Goal: Task Accomplishment & Management: Complete application form

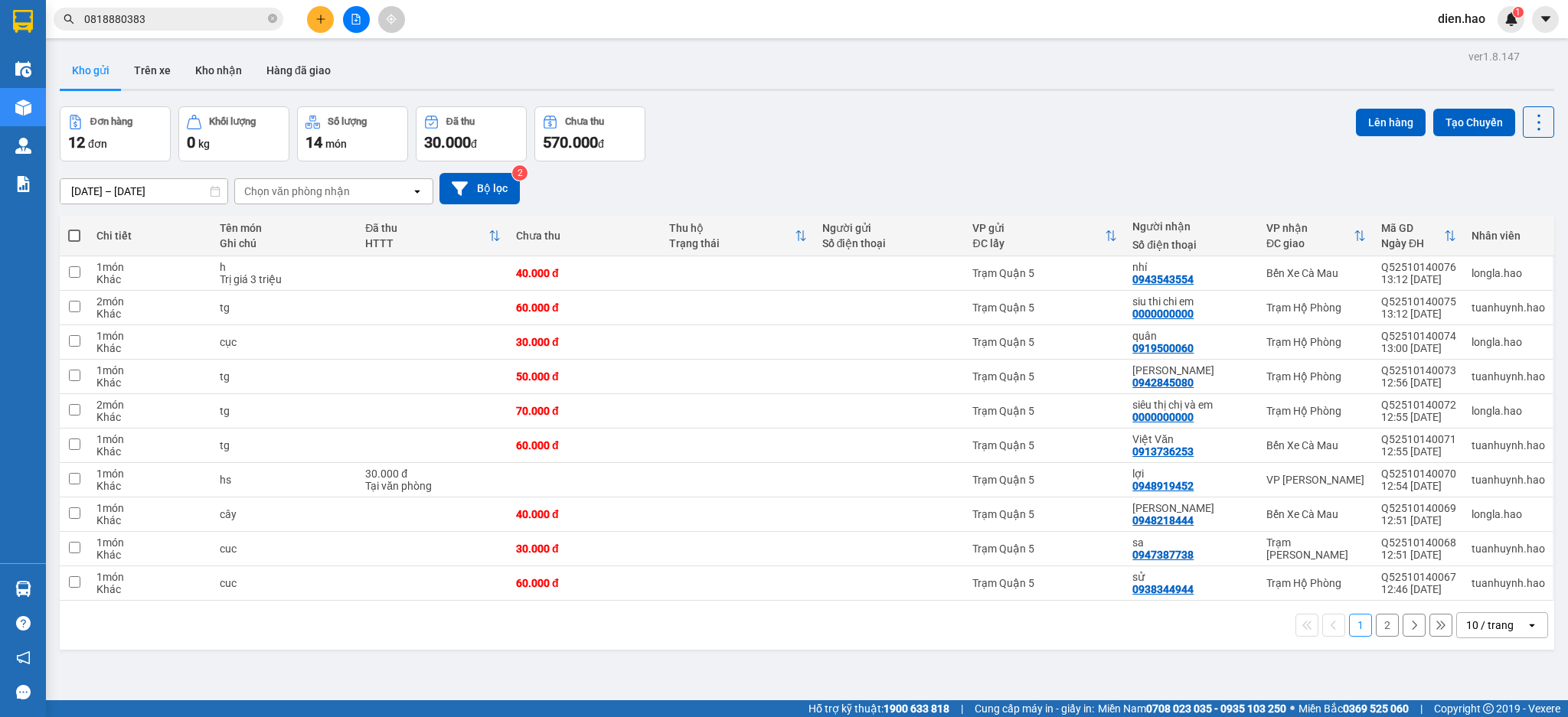
click at [311, 23] on button at bounding box center [320, 19] width 27 height 27
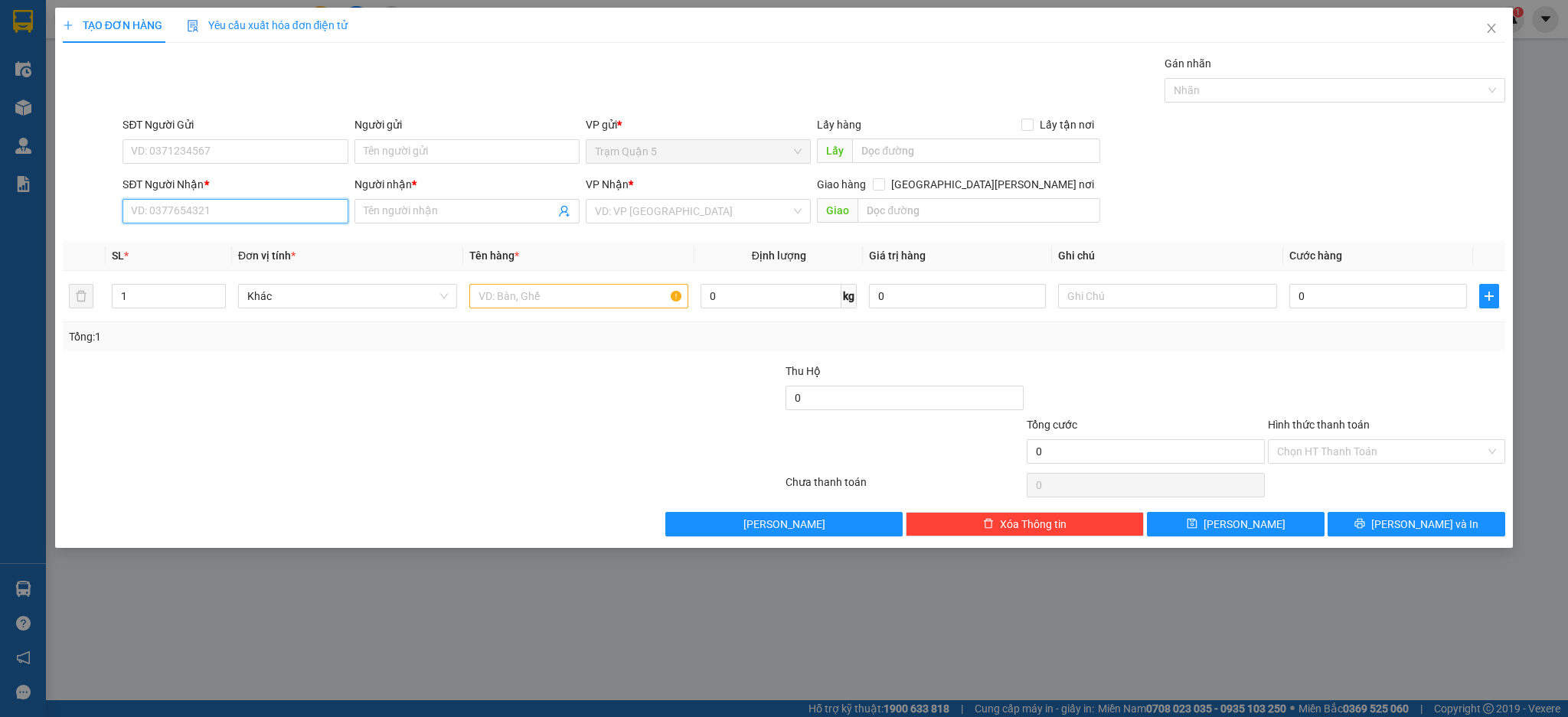
click at [221, 200] on input "SĐT Người Nhận *" at bounding box center [235, 211] width 225 height 24
click at [224, 235] on div "0916871872 - [PERSON_NAME]" at bounding box center [235, 241] width 206 height 17
type input "0916871872"
type input "khánh phát"
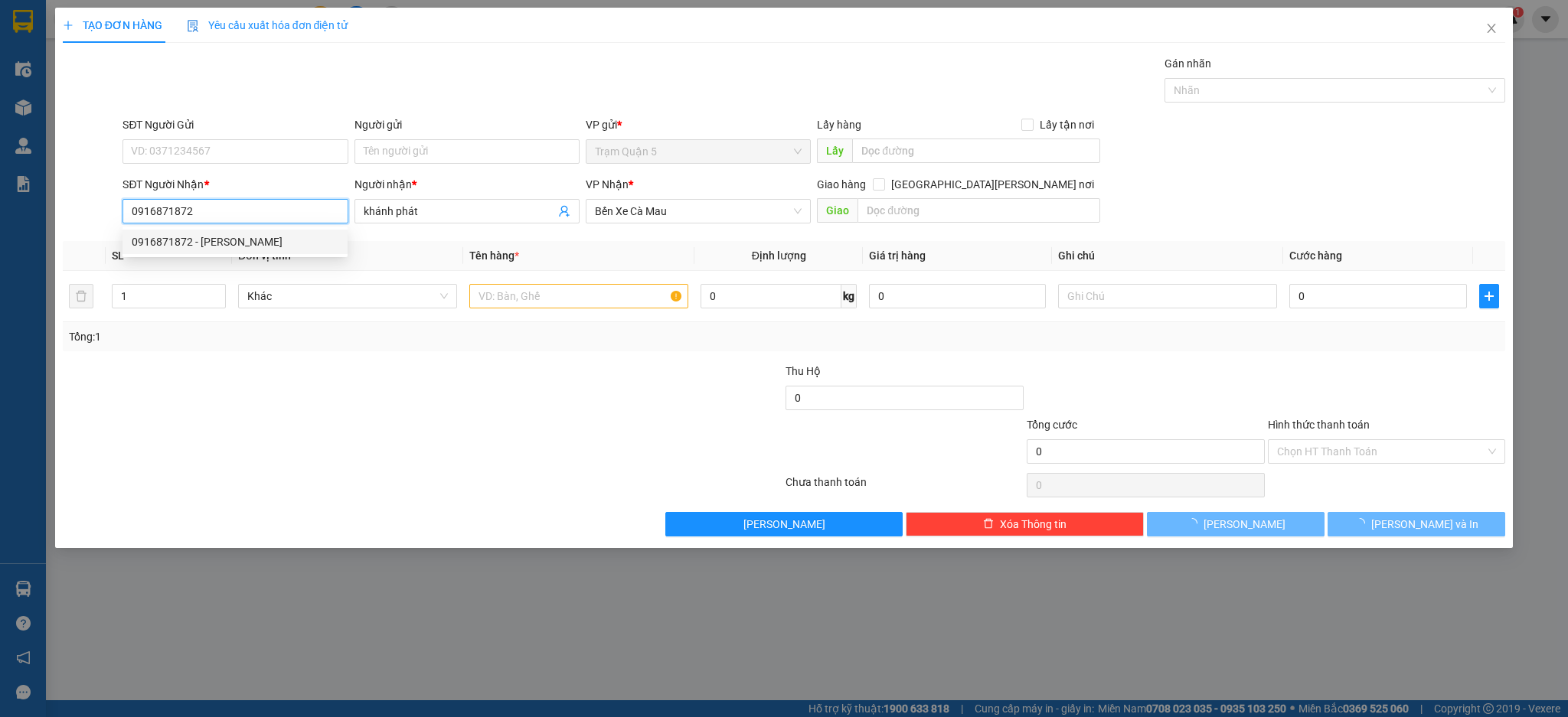
type input "30.000"
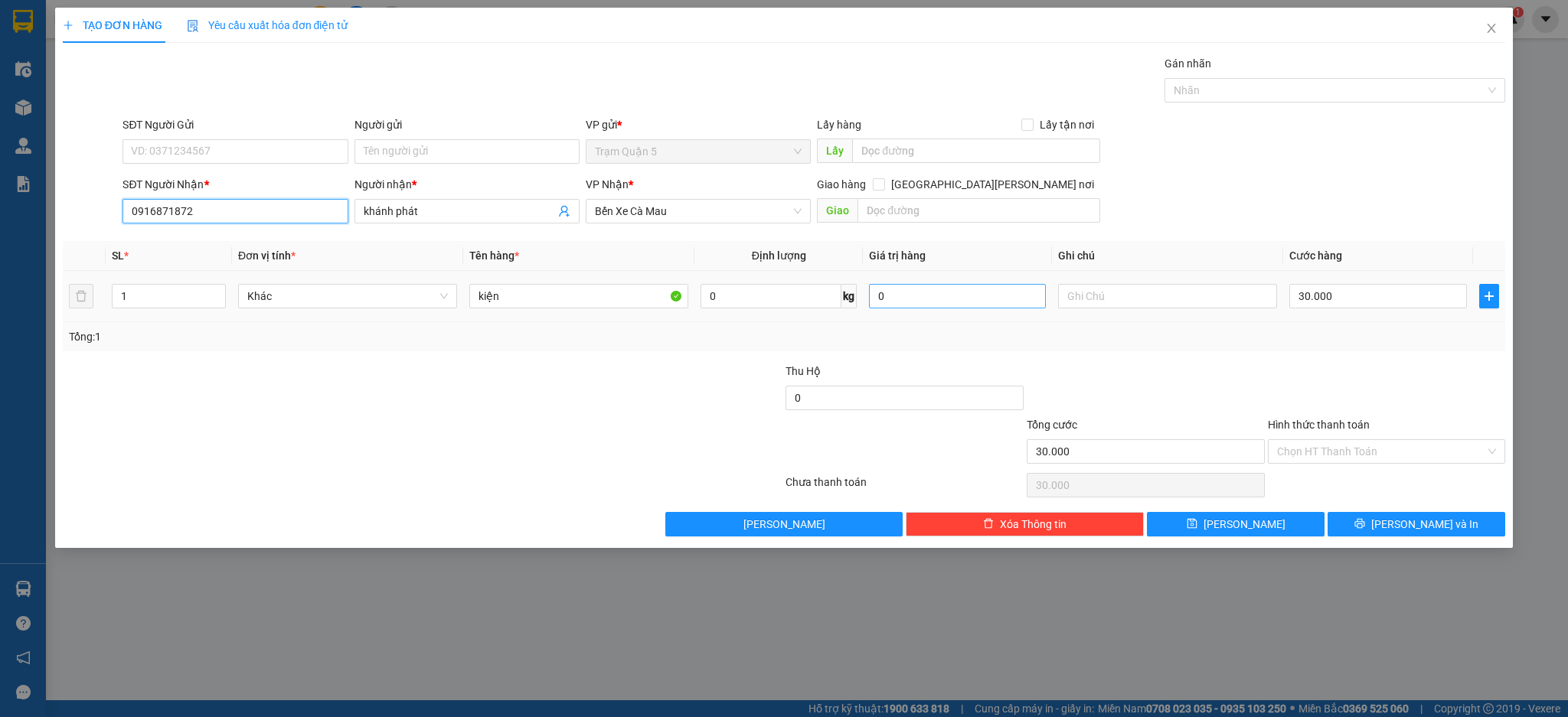
type input "0916871872"
click at [912, 290] on input "0" at bounding box center [957, 296] width 176 height 24
click at [879, 303] on input "0" at bounding box center [957, 296] width 176 height 24
click at [929, 281] on div "0" at bounding box center [957, 296] width 176 height 31
click at [896, 304] on input "0" at bounding box center [957, 296] width 176 height 24
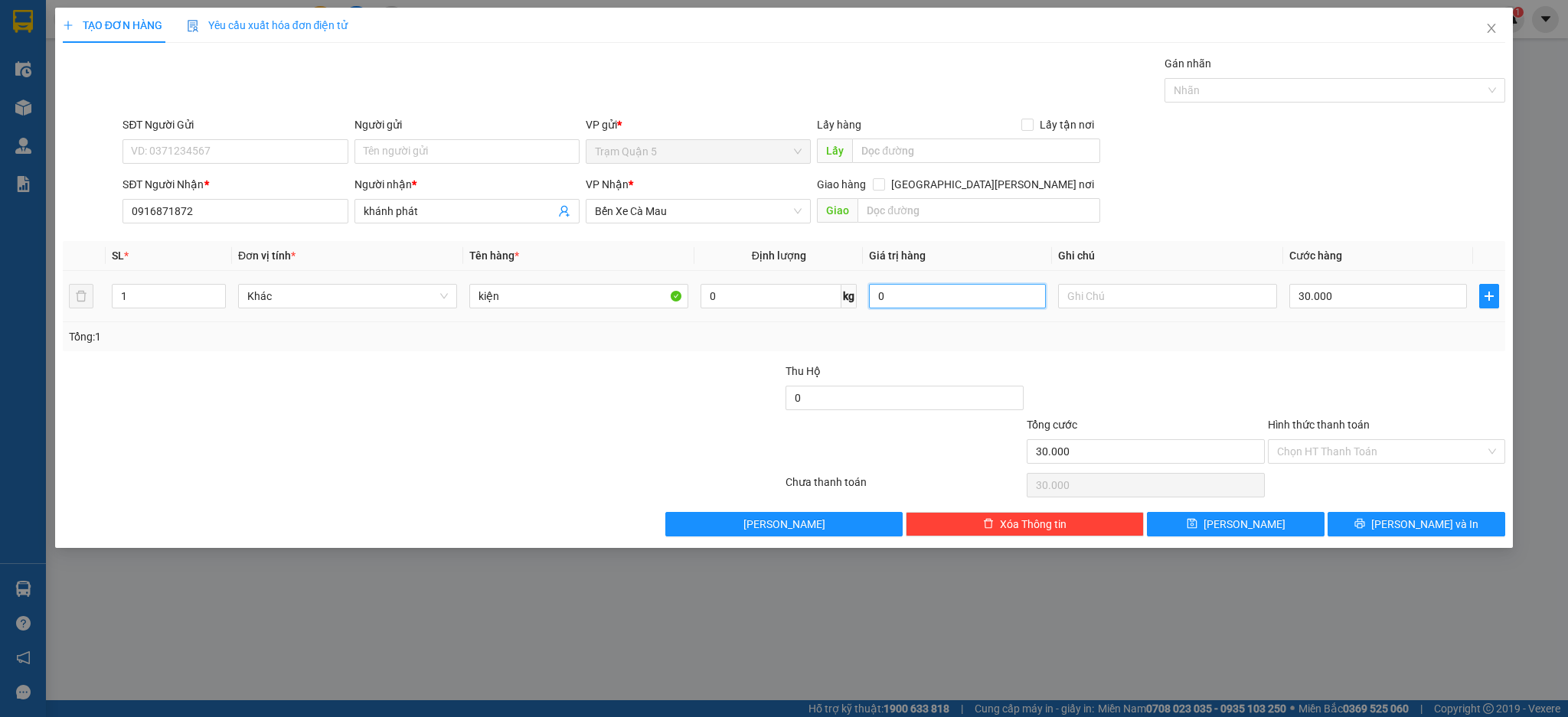
click at [876, 298] on input "0" at bounding box center [957, 296] width 176 height 24
click at [938, 295] on input "1 [PERSON_NAME] 0" at bounding box center [957, 296] width 176 height 24
type input "0"
click at [1275, 523] on button "[PERSON_NAME]" at bounding box center [1235, 524] width 177 height 24
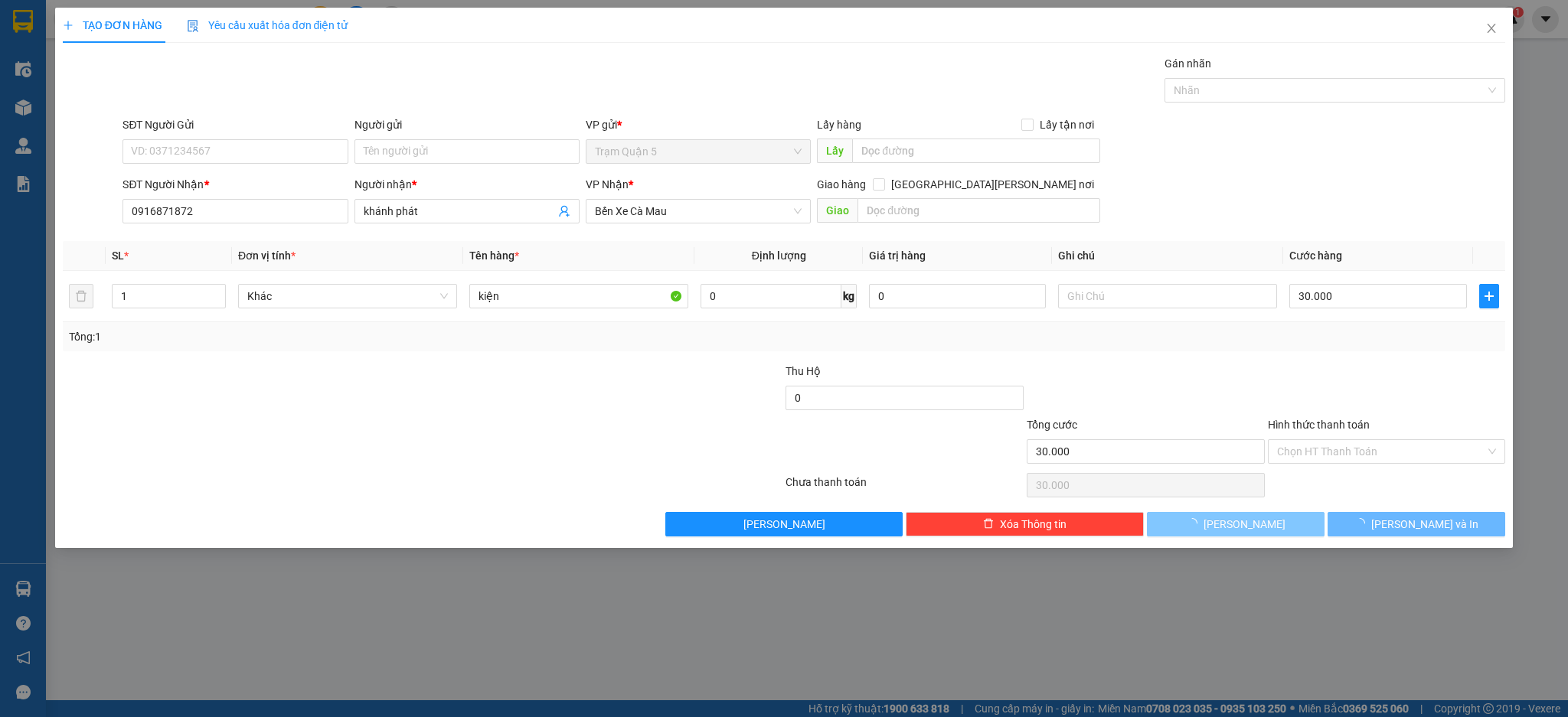
type input "0"
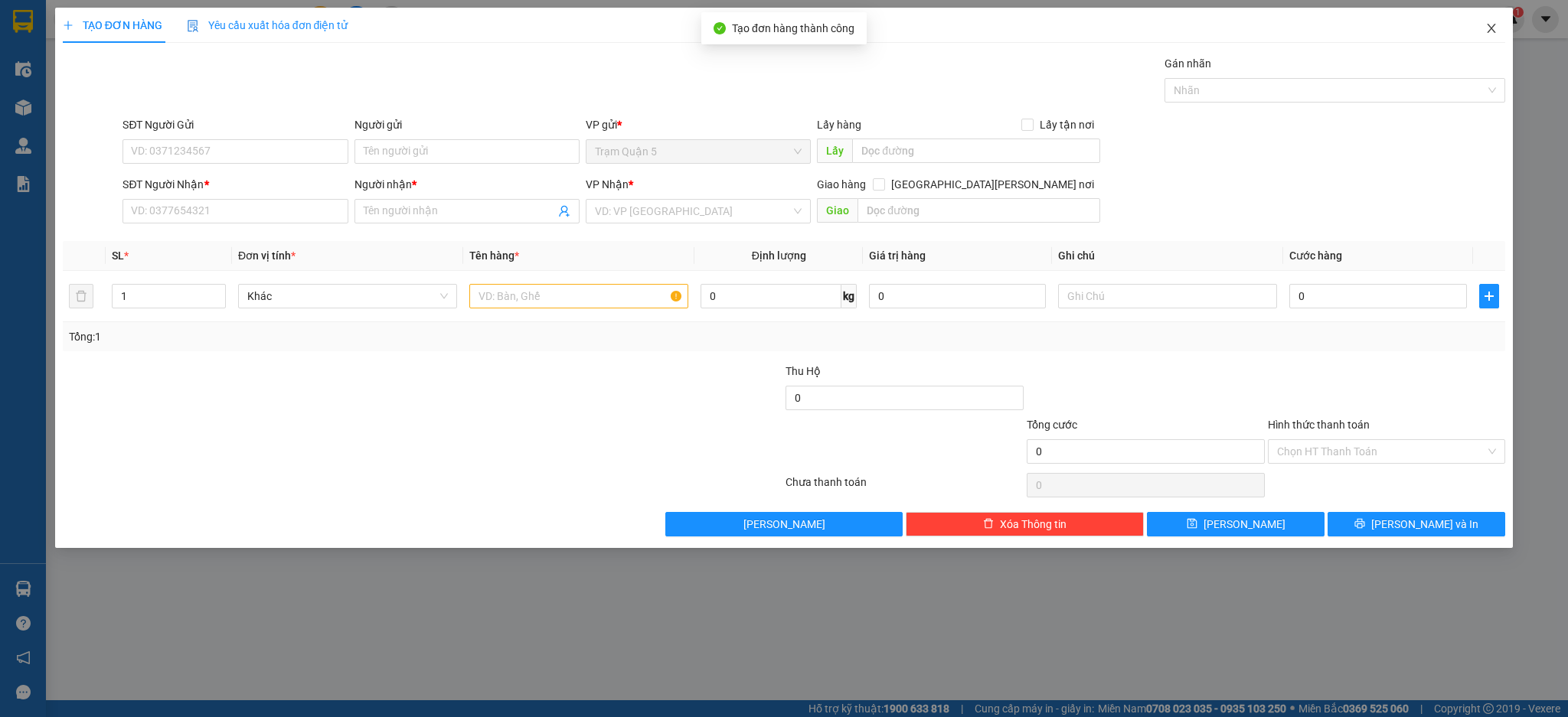
click at [1483, 35] on span "Close" at bounding box center [1491, 28] width 43 height 43
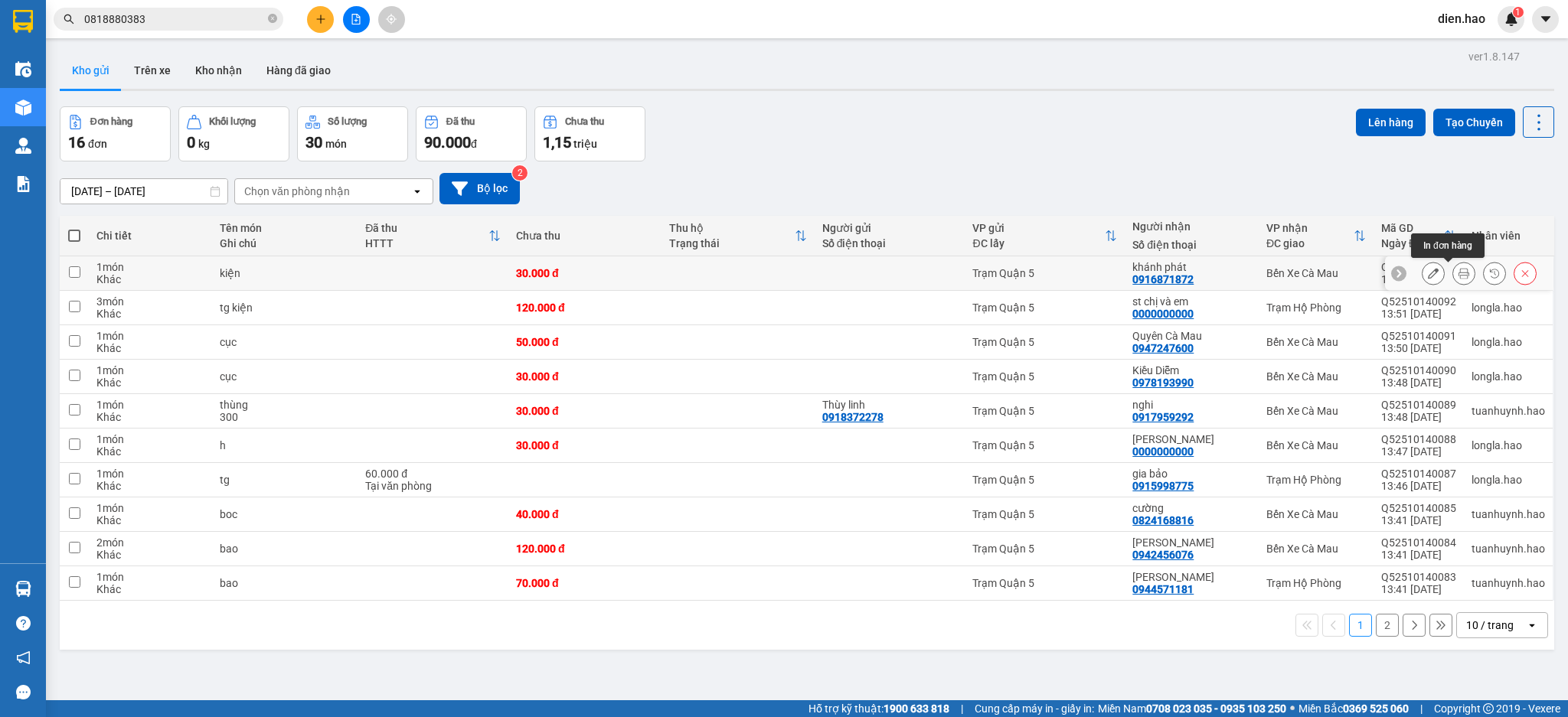
click at [1459, 274] on icon at bounding box center [1464, 273] width 11 height 11
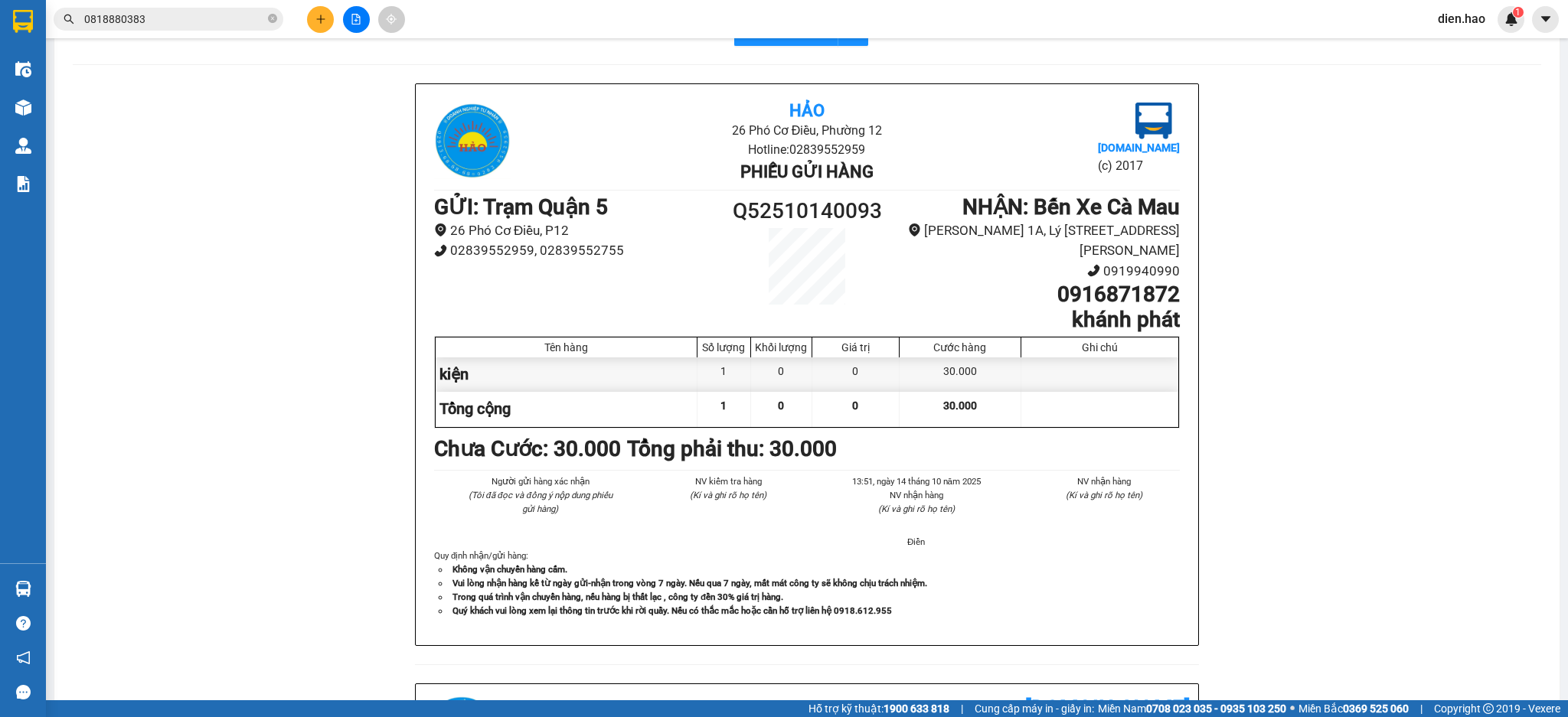
scroll to position [70, 0]
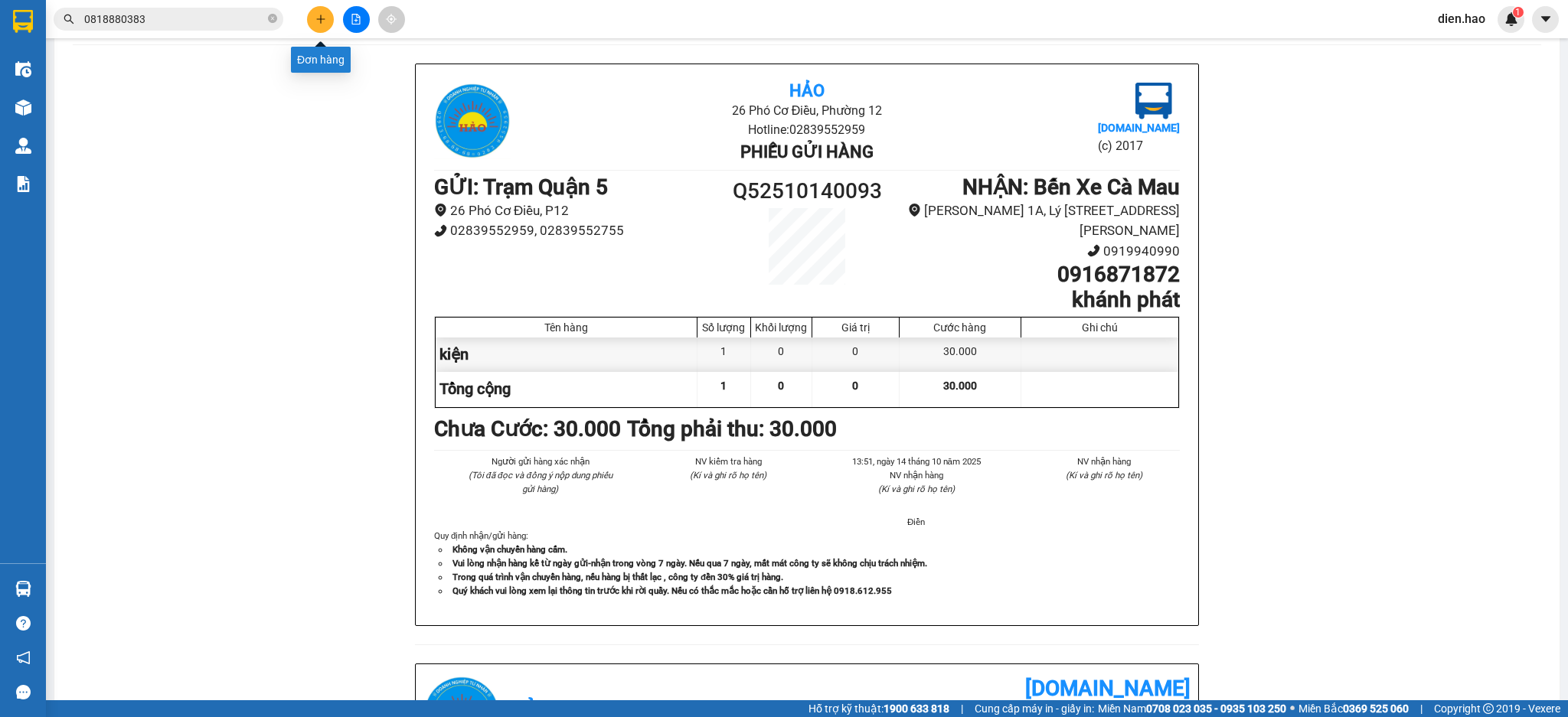
click at [327, 15] on button at bounding box center [320, 19] width 27 height 27
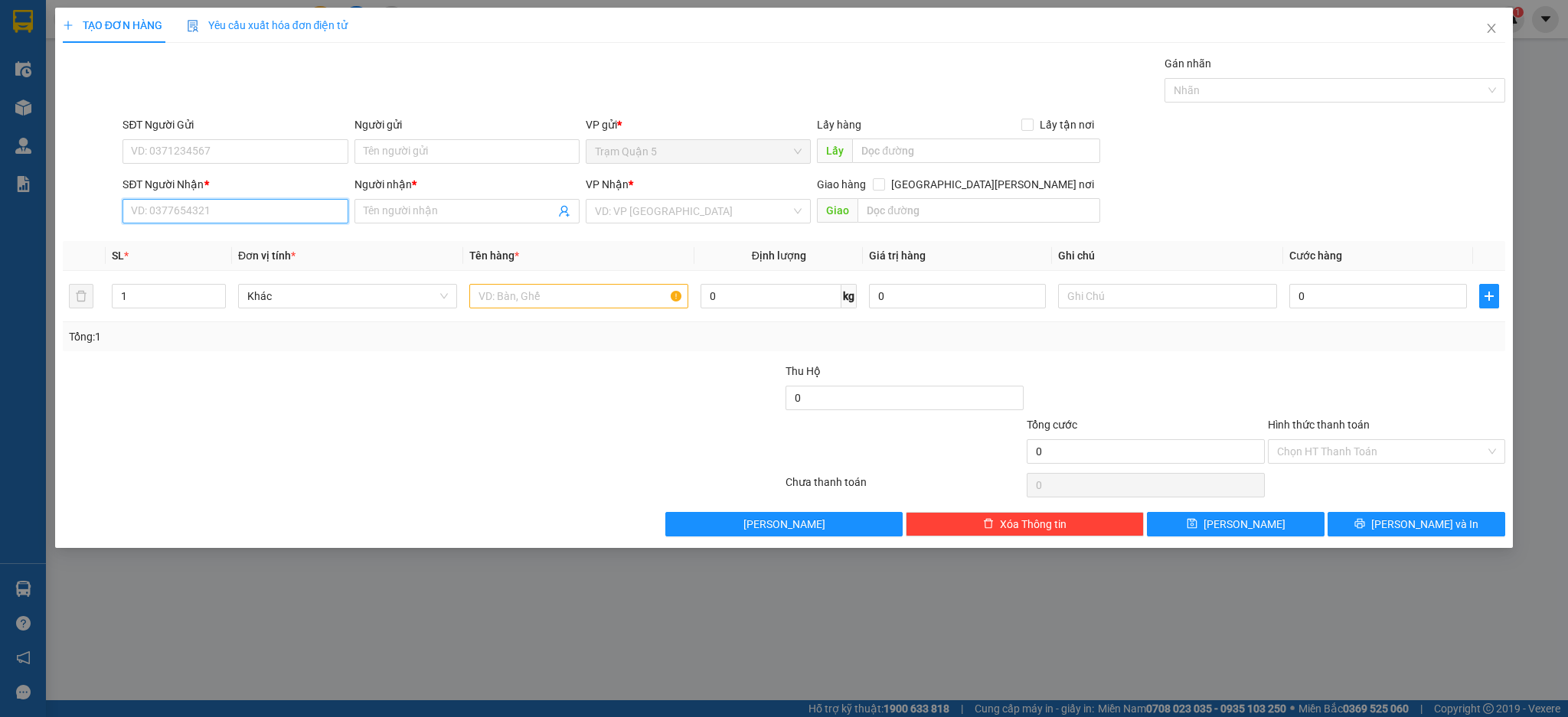
click at [230, 214] on input "SĐT Người Nhận *" at bounding box center [235, 211] width 225 height 24
type input "0000000000"
click at [433, 210] on input "Người nhận *" at bounding box center [459, 211] width 191 height 17
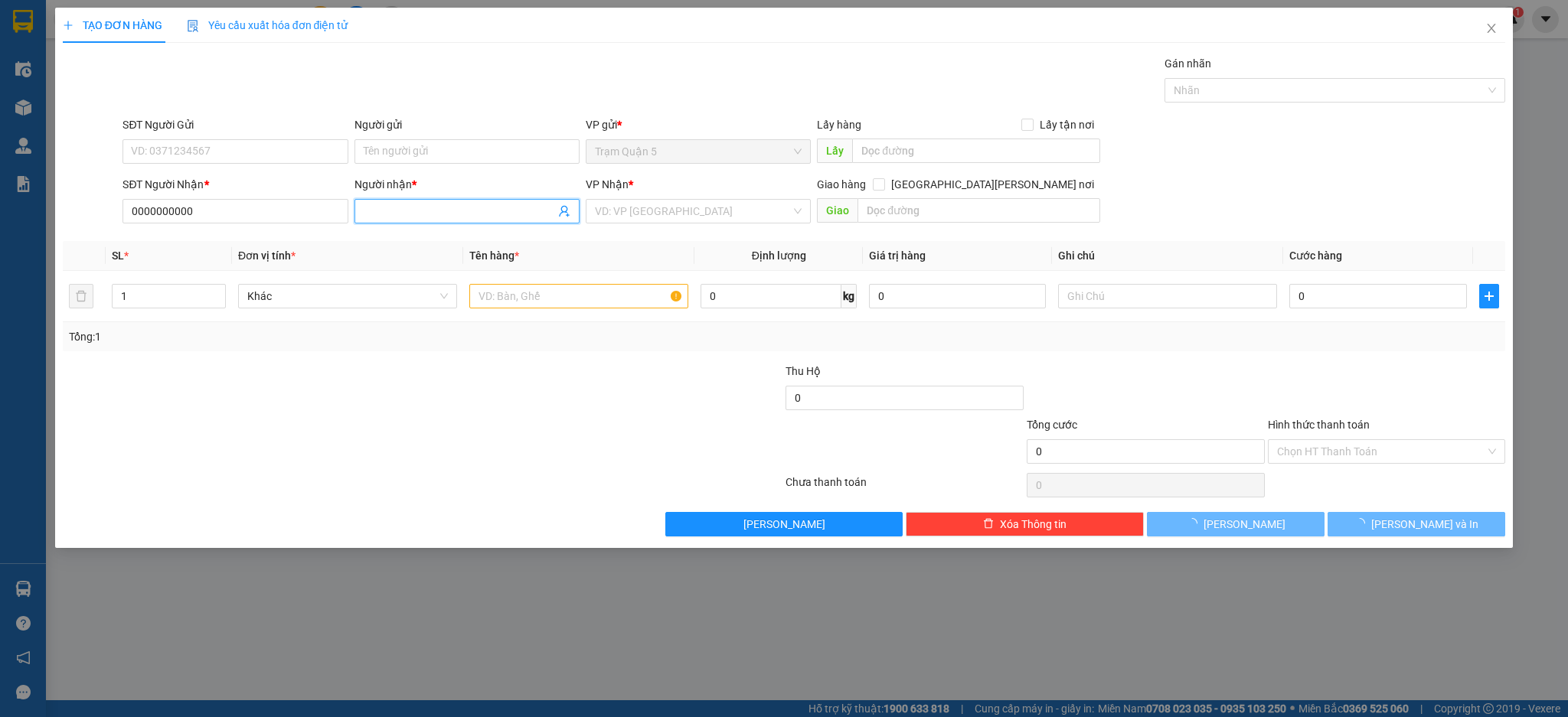
click at [433, 210] on input "Người nhận *" at bounding box center [459, 211] width 191 height 17
type input "[PERSON_NAME]"
click at [659, 214] on input "search" at bounding box center [693, 211] width 196 height 23
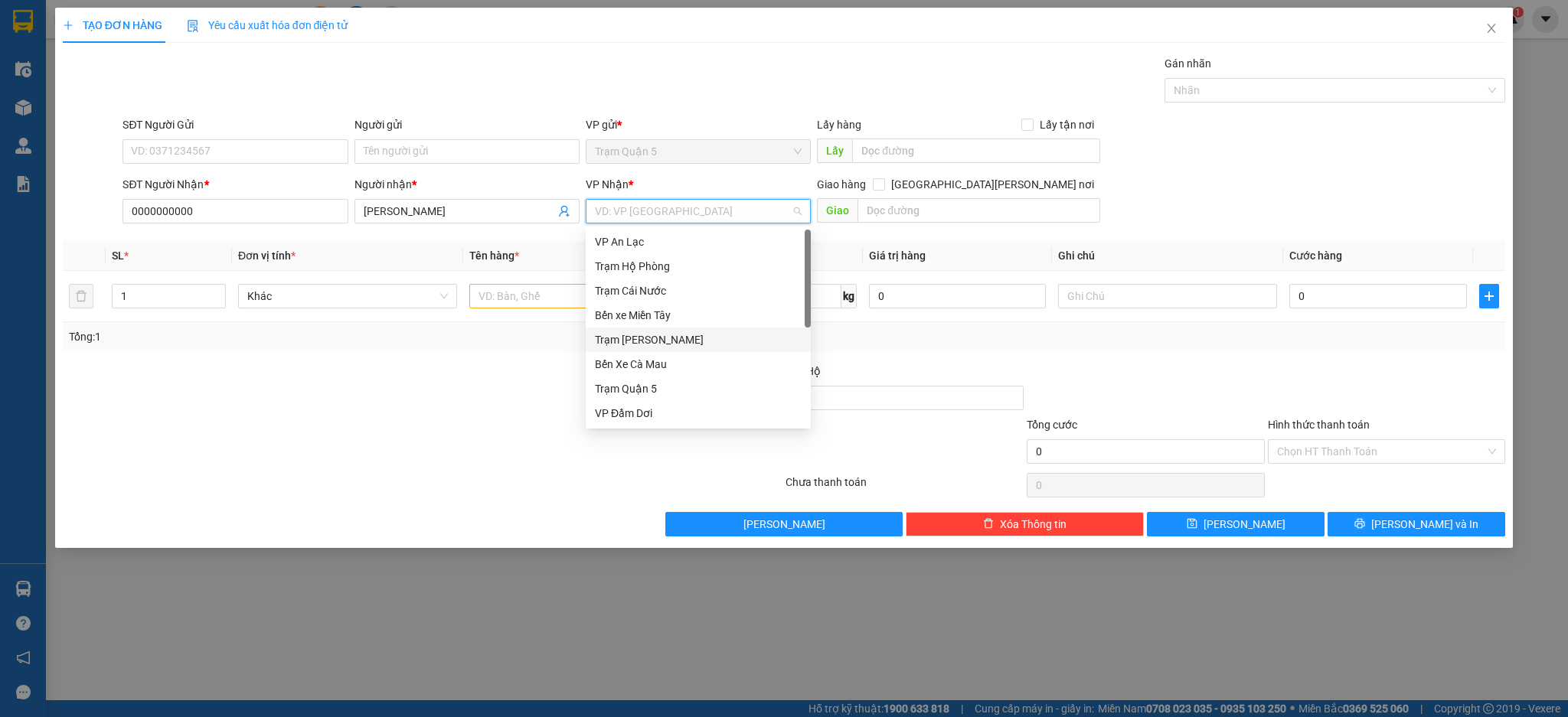
click at [669, 337] on div "Trạm [PERSON_NAME]" at bounding box center [698, 339] width 206 height 17
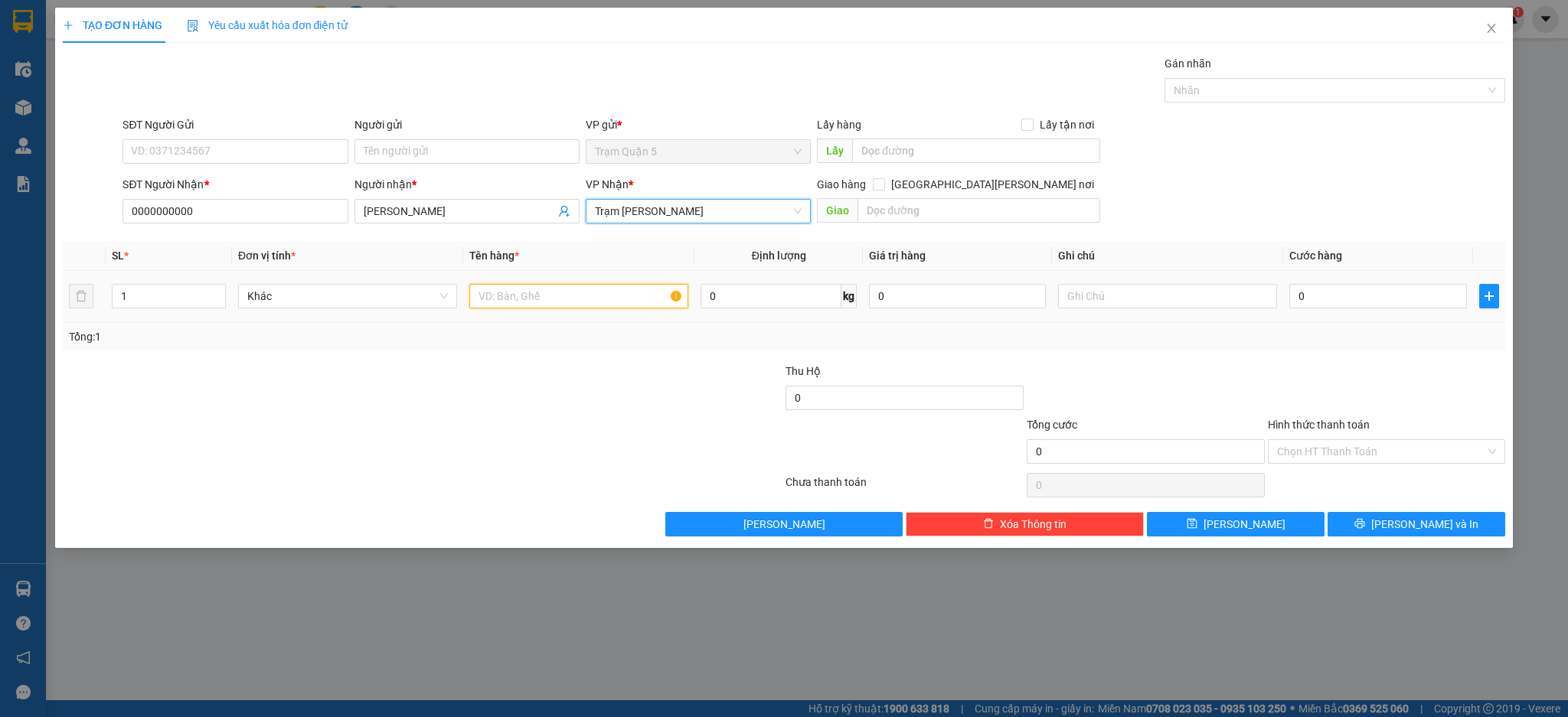
click at [560, 295] on input "text" at bounding box center [579, 296] width 219 height 24
type input "cục"
click at [1392, 303] on input "0" at bounding box center [1378, 296] width 176 height 24
type input "003"
type input "3"
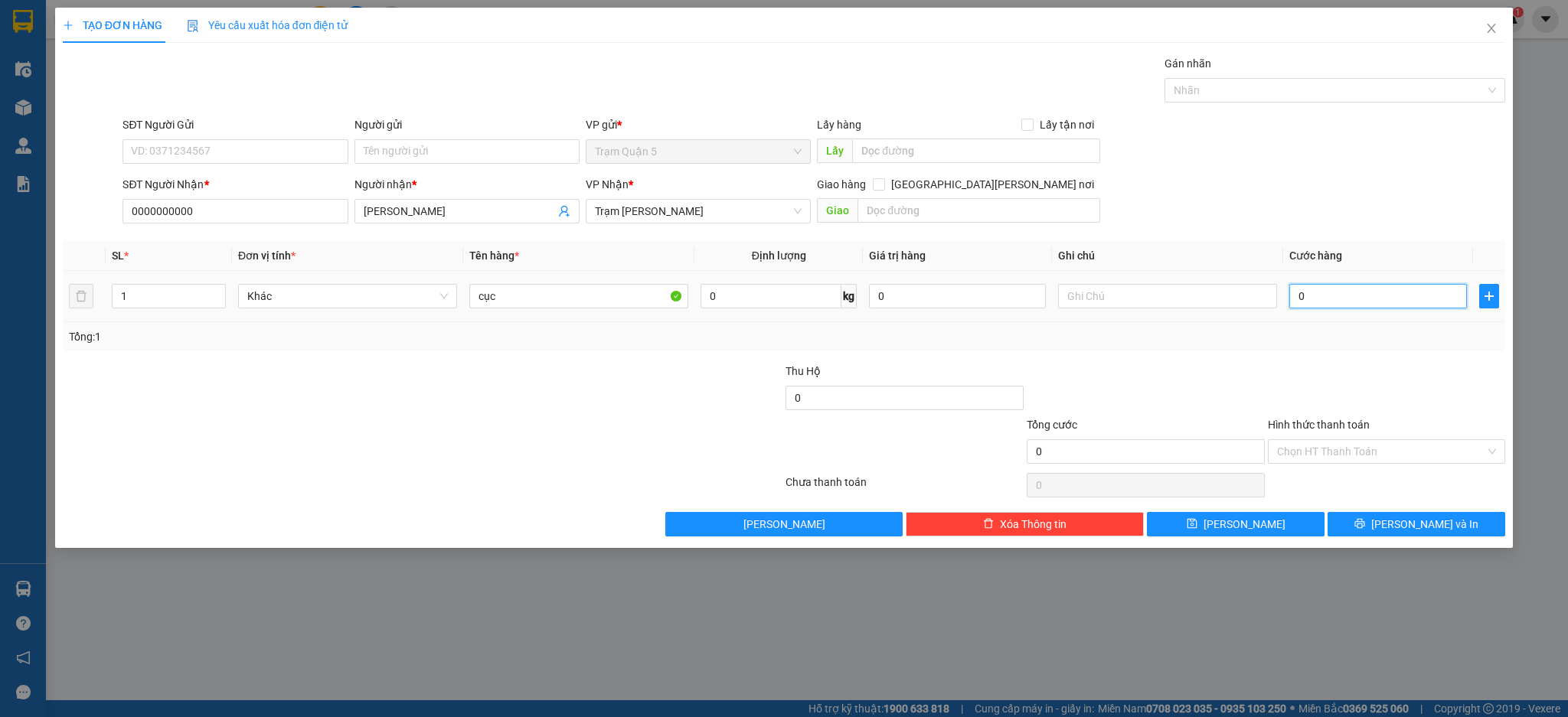
type input "3"
type input "0.030"
type input "30"
click at [1370, 339] on div "Tổng: 1" at bounding box center [784, 337] width 1431 height 17
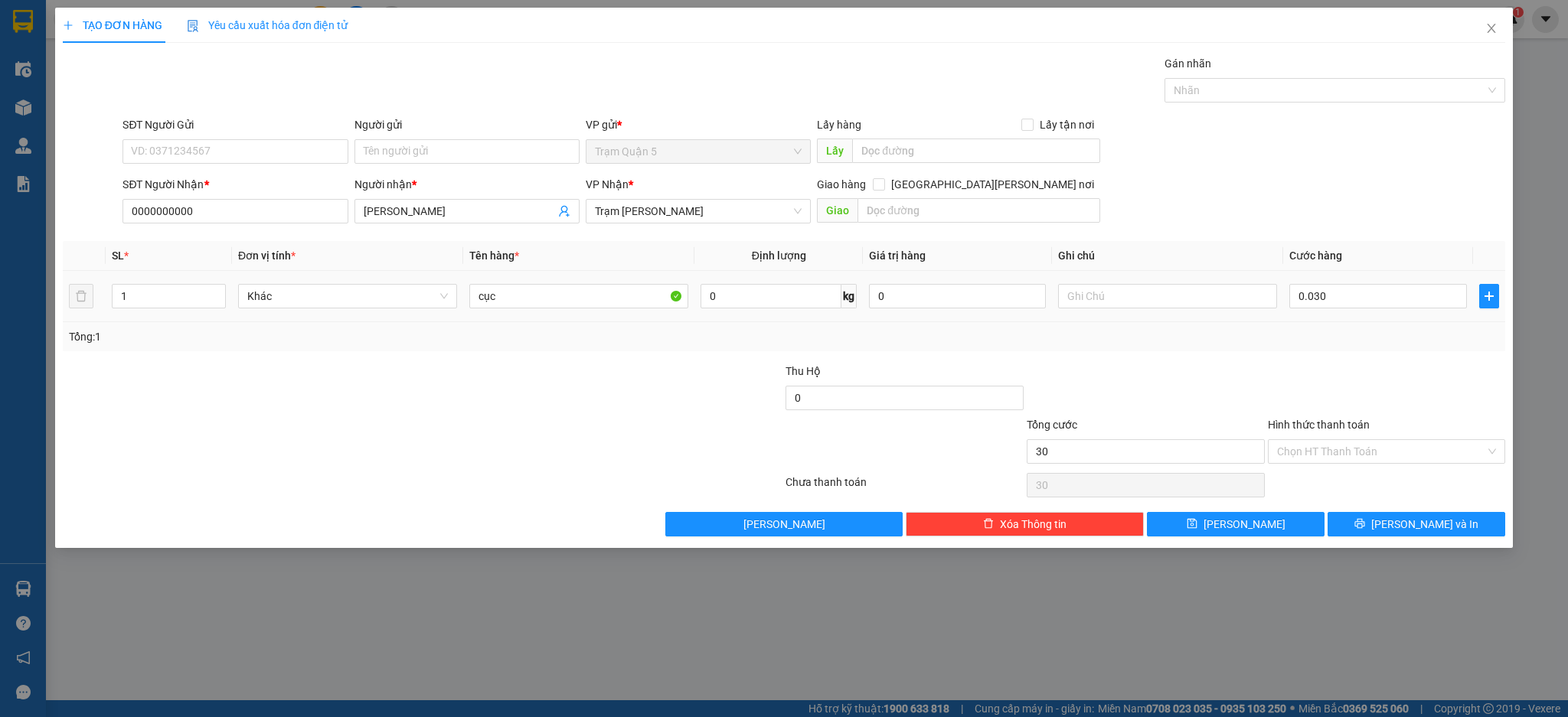
type input "30.000"
click at [1405, 524] on span "[PERSON_NAME] và In" at bounding box center [1425, 524] width 107 height 17
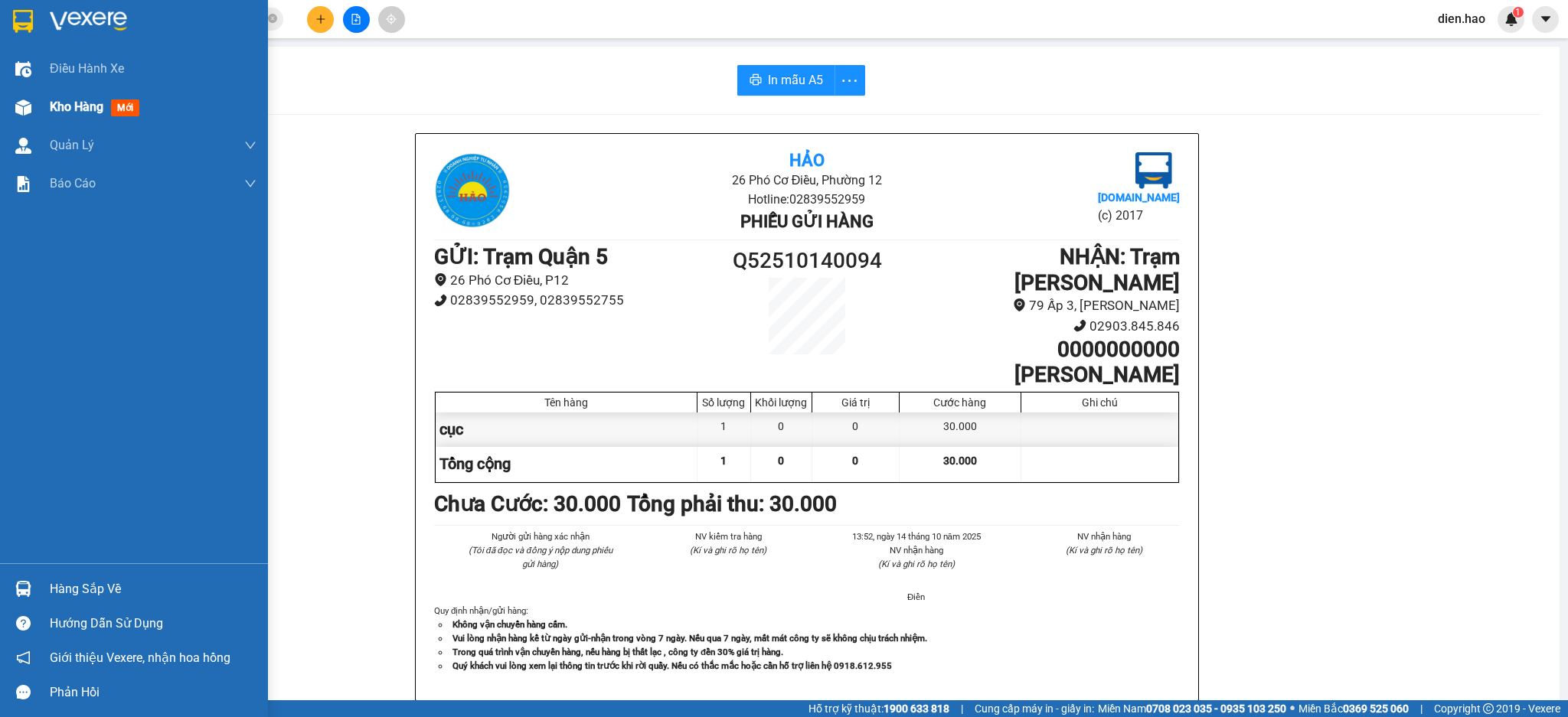
click at [53, 95] on div "Kho hàng mới" at bounding box center [152, 107] width 206 height 38
click at [53, 97] on div "Kho hàng mới" at bounding box center [97, 107] width 96 height 19
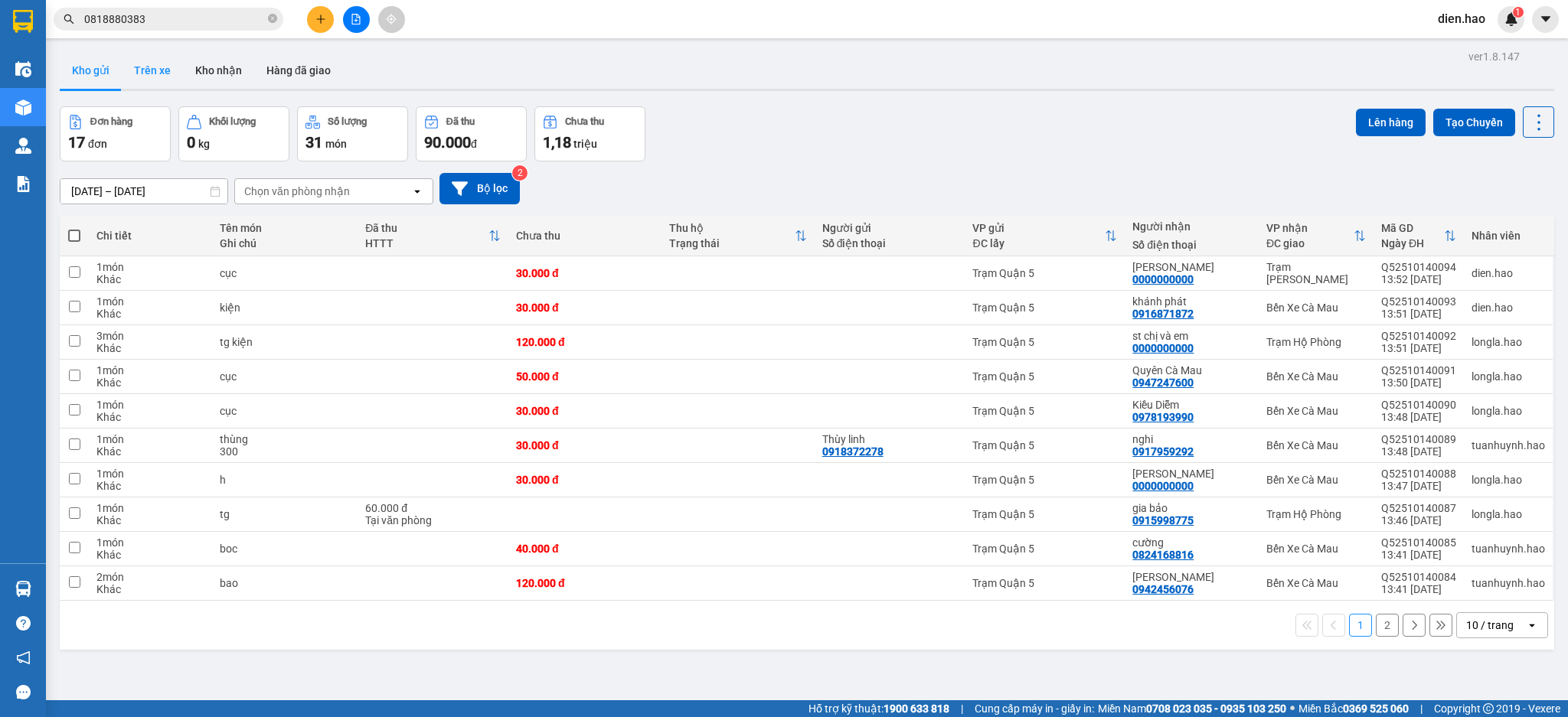
click at [162, 72] on button "Trên xe" at bounding box center [152, 70] width 62 height 36
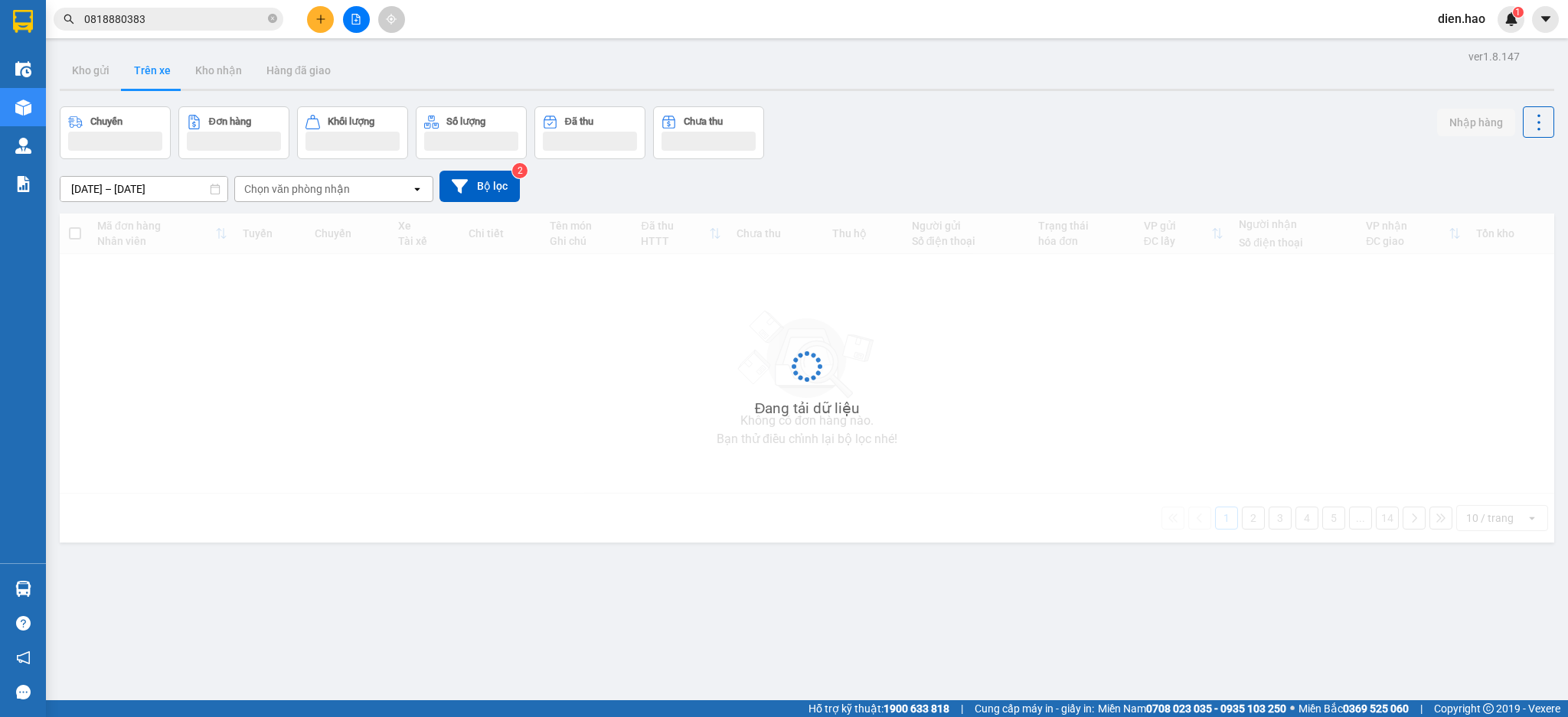
click at [320, 194] on div "Chọn văn phòng nhận" at bounding box center [297, 189] width 106 height 15
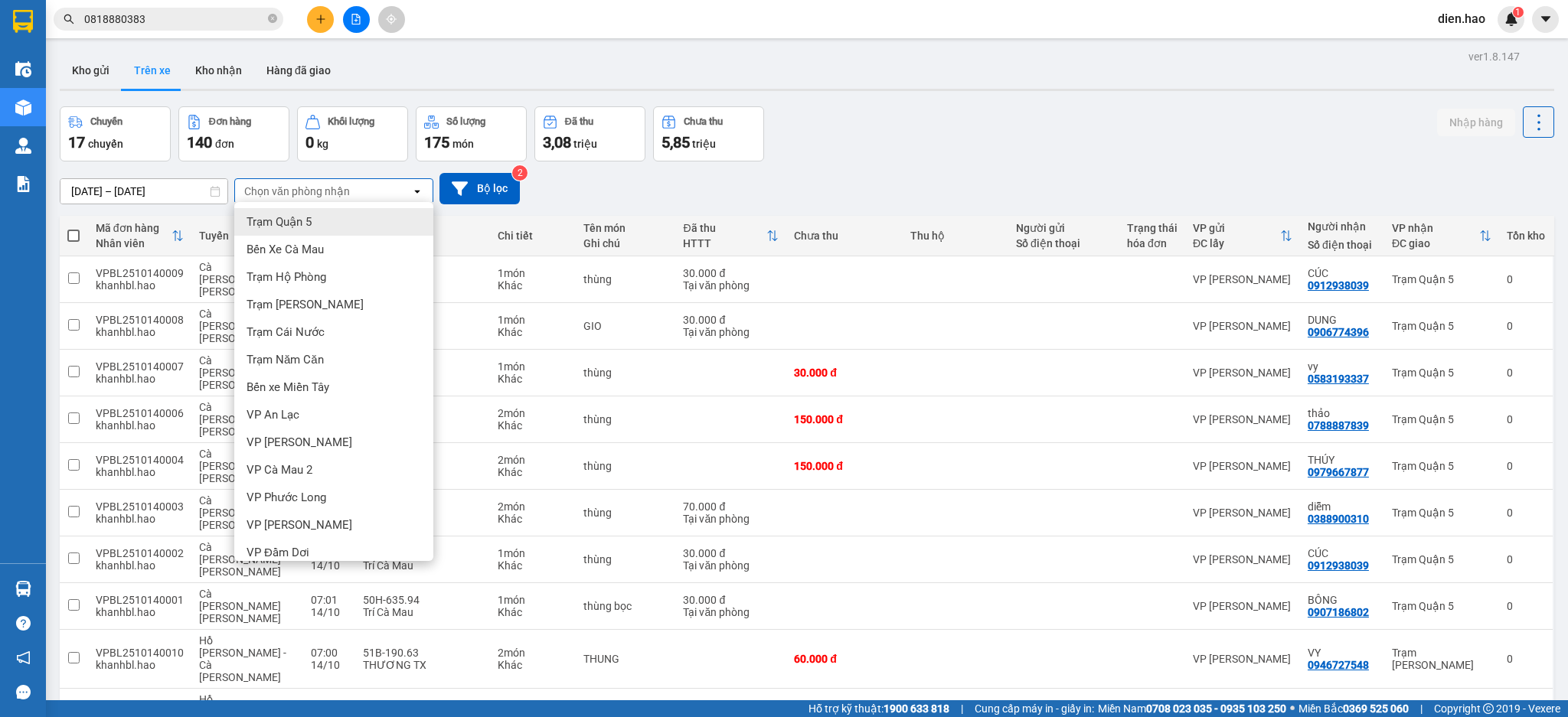
click at [321, 225] on div "Trạm Quận 5" at bounding box center [334, 222] width 199 height 28
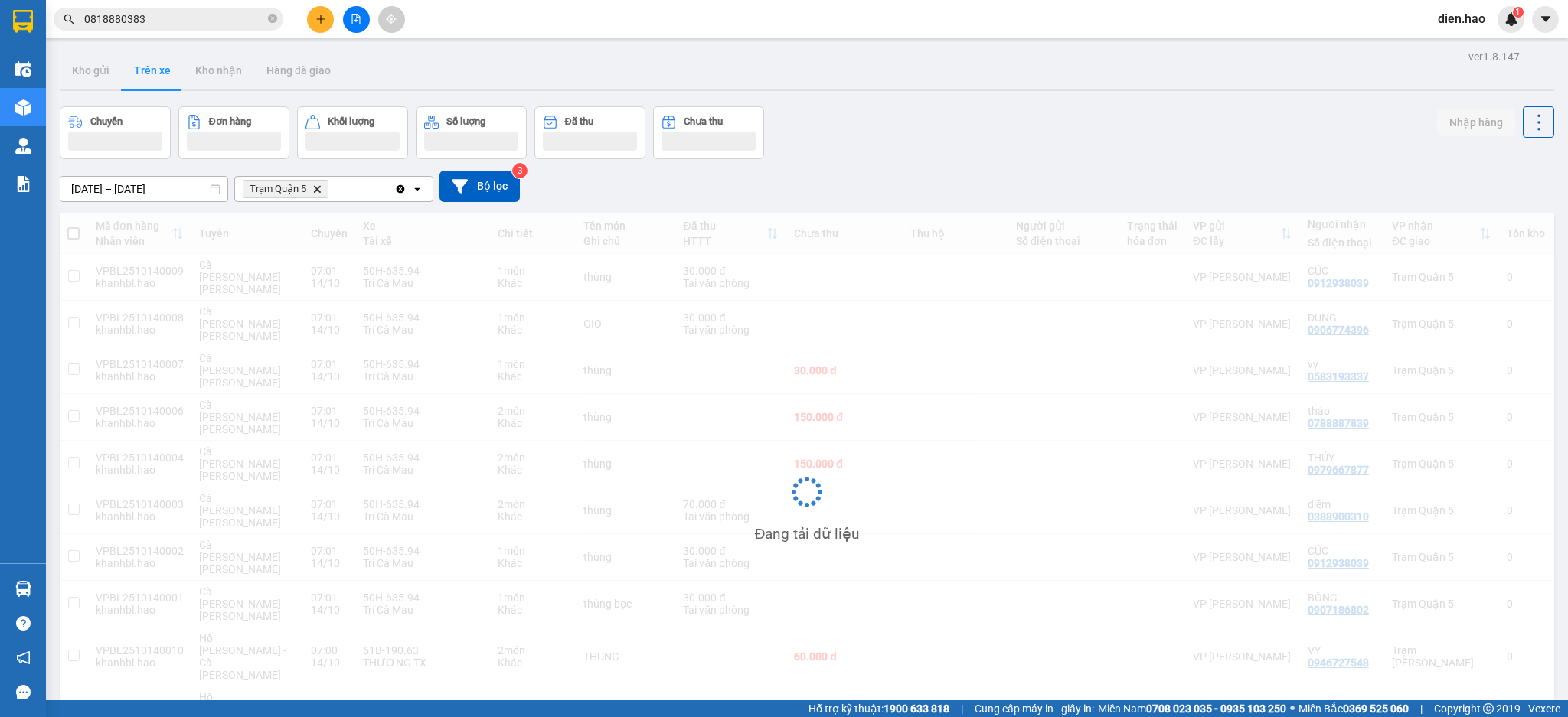
click at [116, 184] on input "[DATE] – [DATE]" at bounding box center [144, 189] width 167 height 24
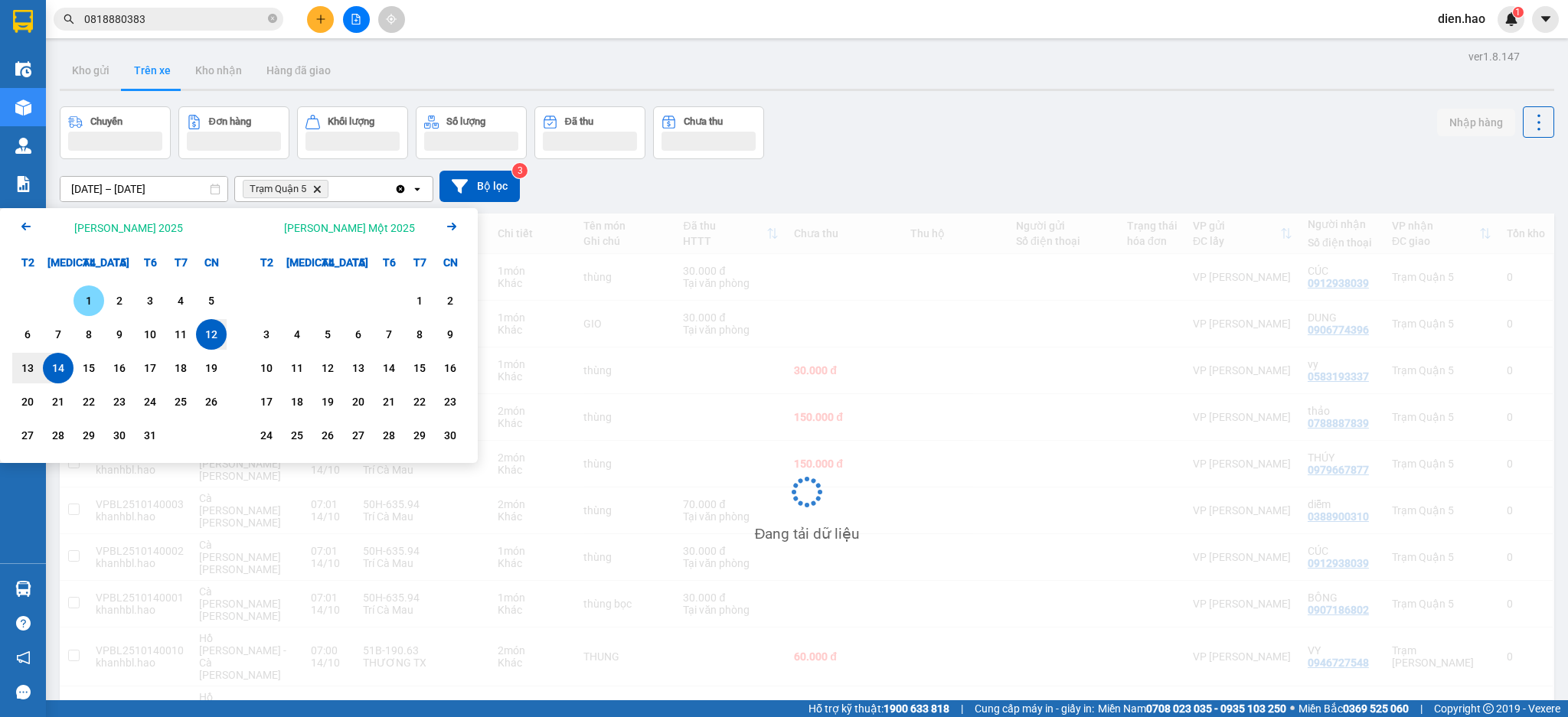
click at [96, 303] on div "1" at bounding box center [88, 300] width 21 height 19
click at [70, 366] on div "14" at bounding box center [58, 368] width 31 height 31
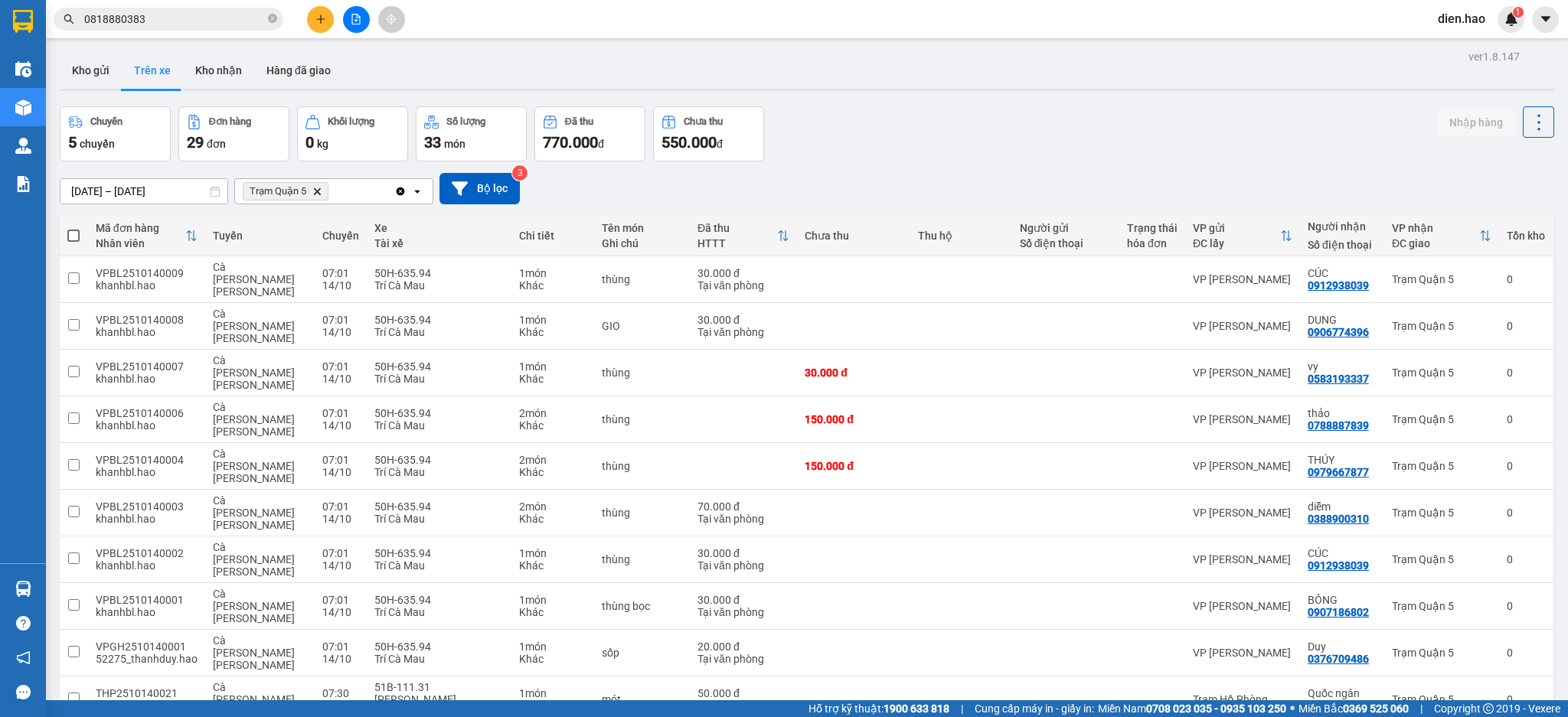
click at [1483, 593] on span "100 / trang" at bounding box center [1480, 592] width 55 height 15
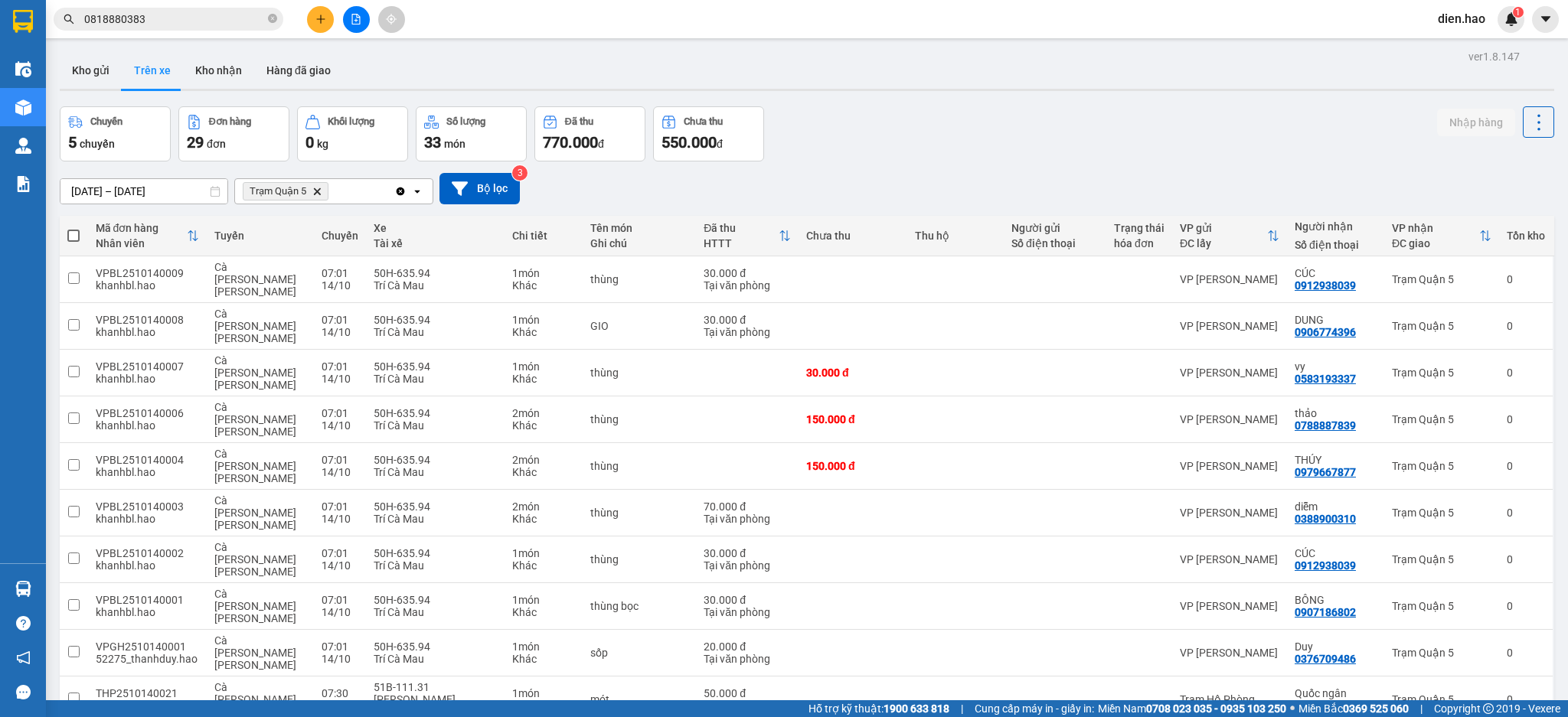
drag, startPoint x: 204, startPoint y: 66, endPoint x: 203, endPoint y: 106, distance: 40.0
click at [206, 66] on button "Kho nhận" at bounding box center [219, 70] width 71 height 36
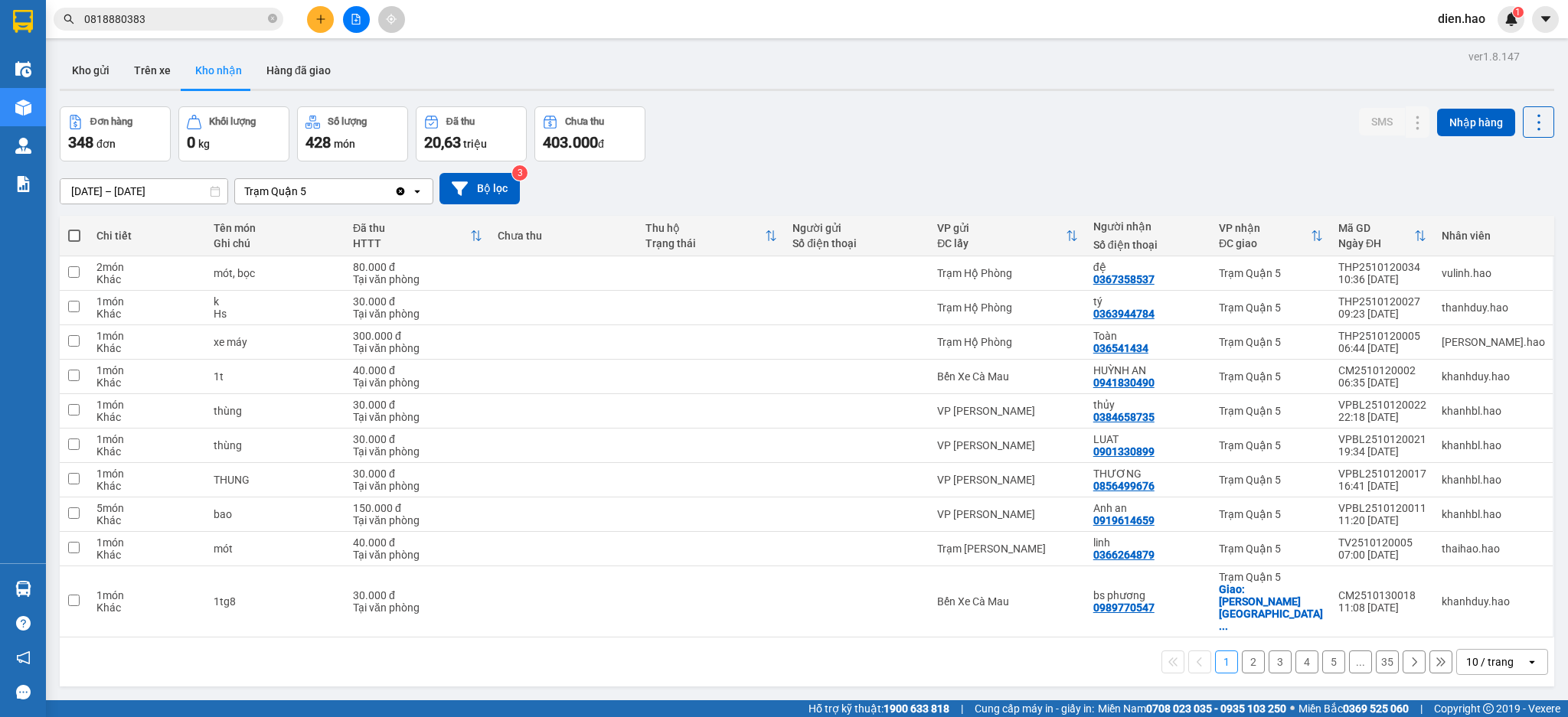
click at [162, 189] on input "[DATE] – [DATE]" at bounding box center [144, 191] width 167 height 24
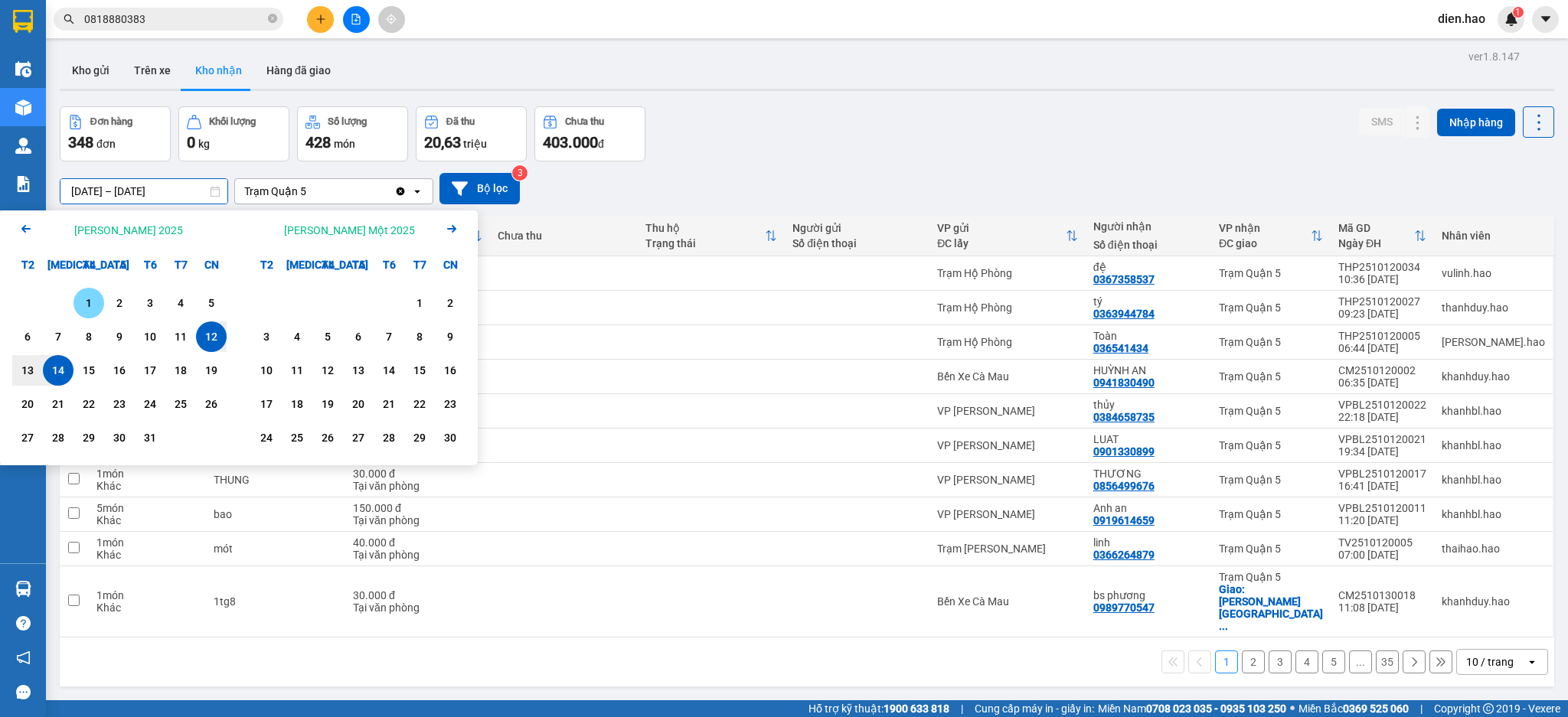
click at [89, 297] on div "1" at bounding box center [88, 303] width 21 height 19
click at [63, 367] on div "14" at bounding box center [58, 370] width 21 height 19
type input "[DATE] – [DATE]"
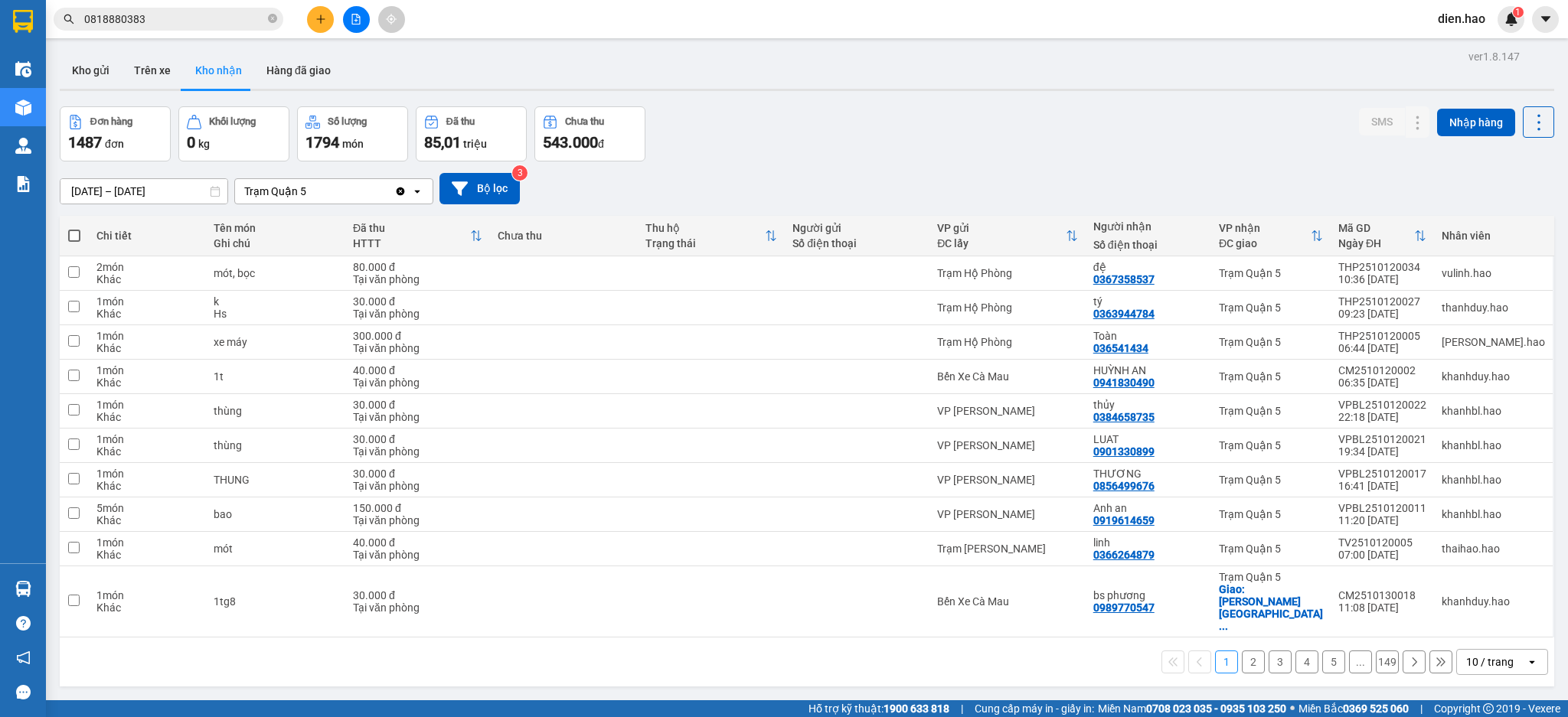
click at [1466, 655] on div "10 / trang" at bounding box center [1489, 662] width 48 height 15
click at [1477, 598] on span "100 / trang" at bounding box center [1480, 605] width 55 height 15
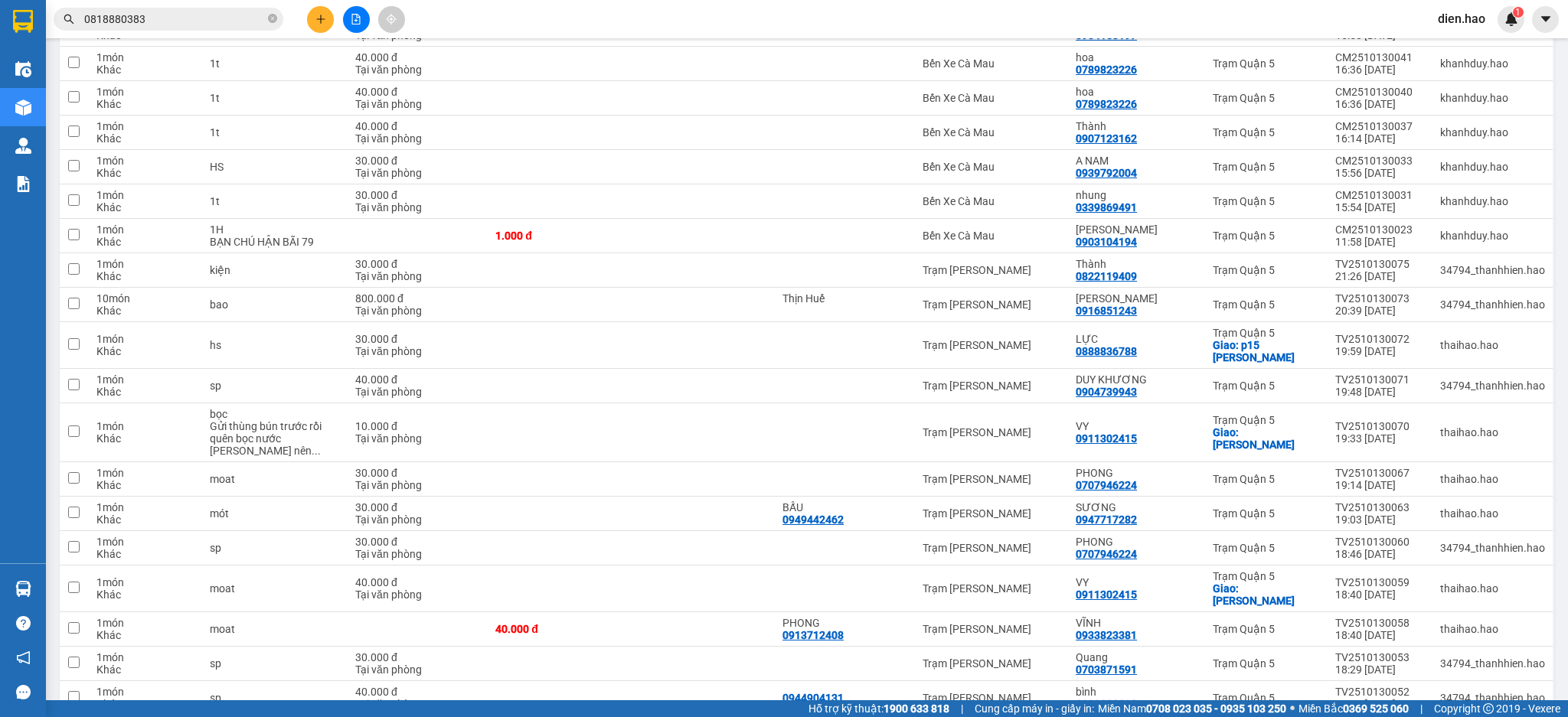
scroll to position [3179, 0]
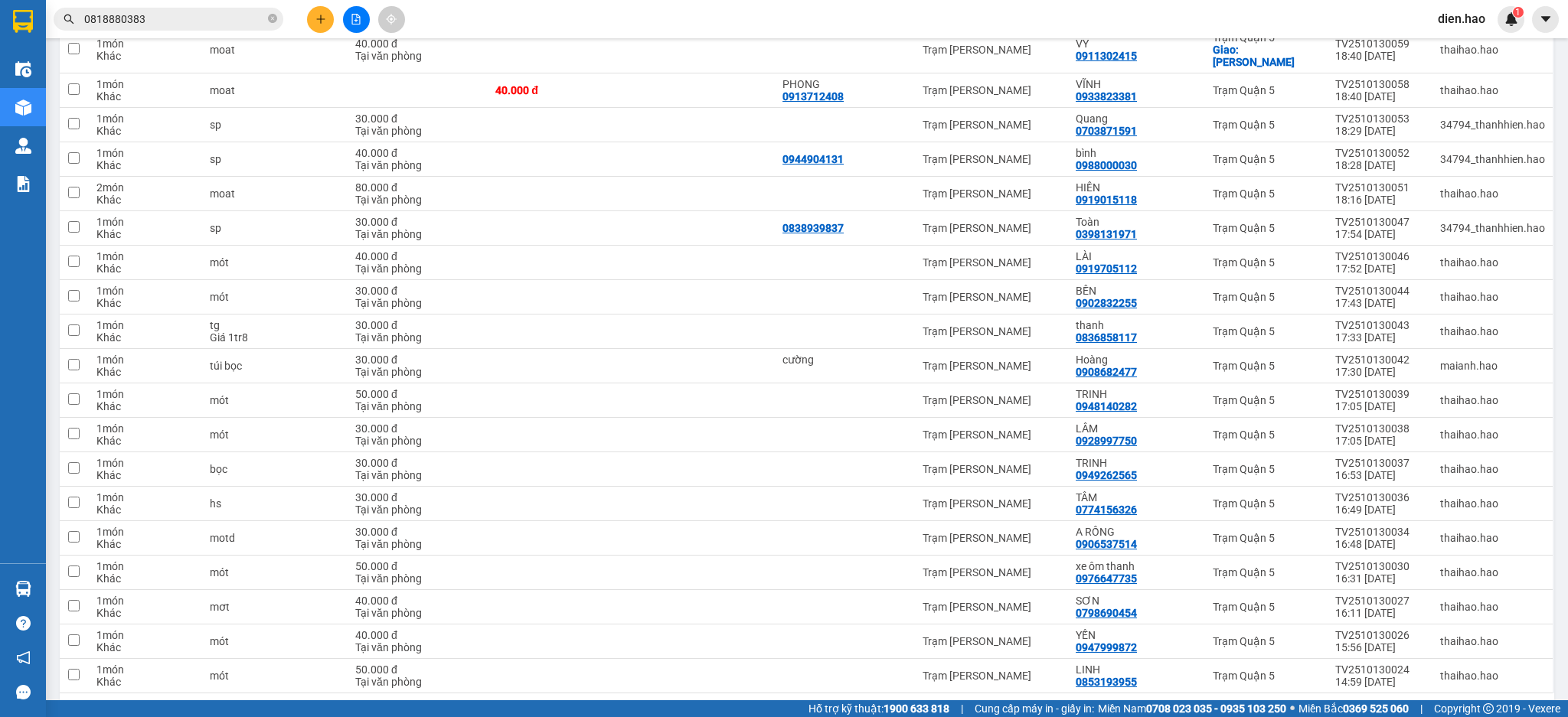
click at [1375, 706] on button "15" at bounding box center [1387, 718] width 23 height 23
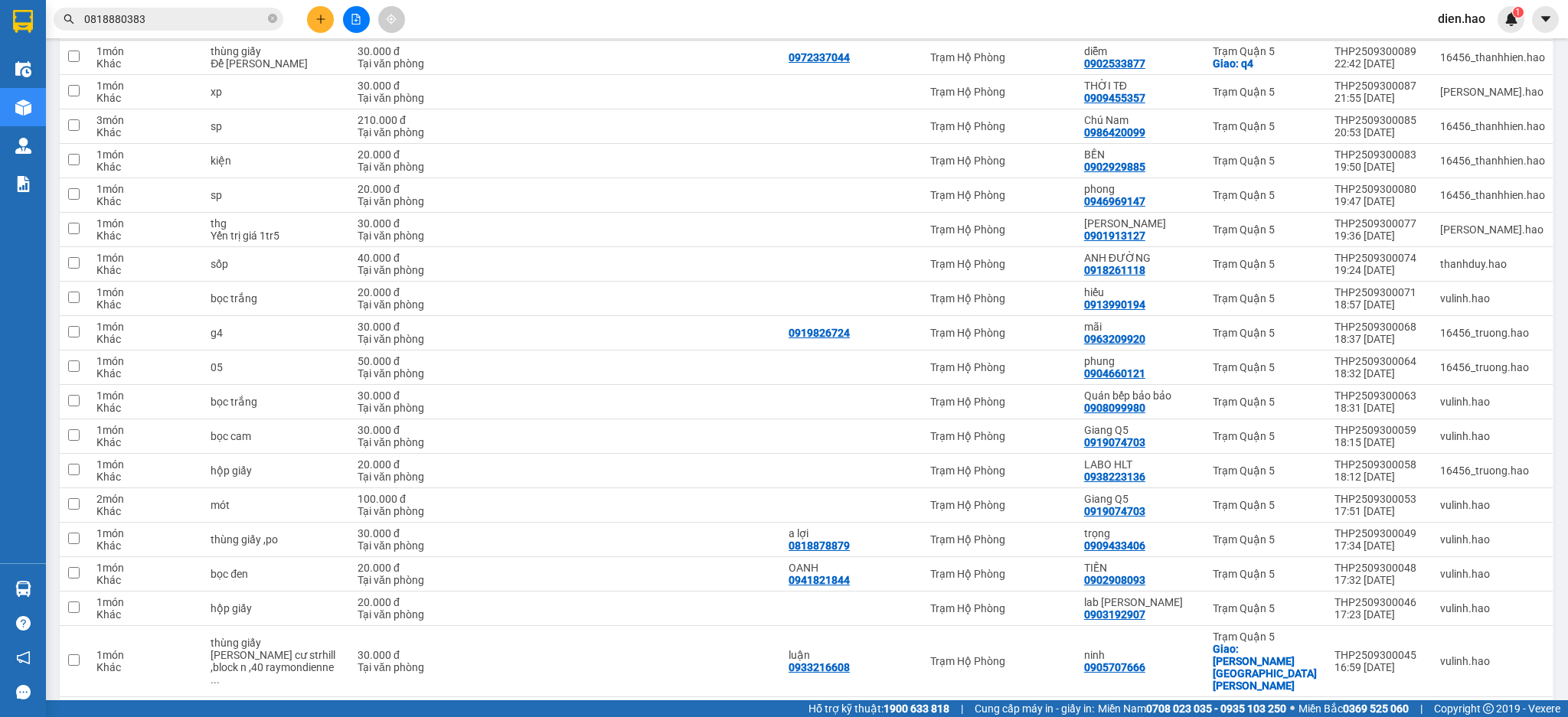
scroll to position [2658, 0]
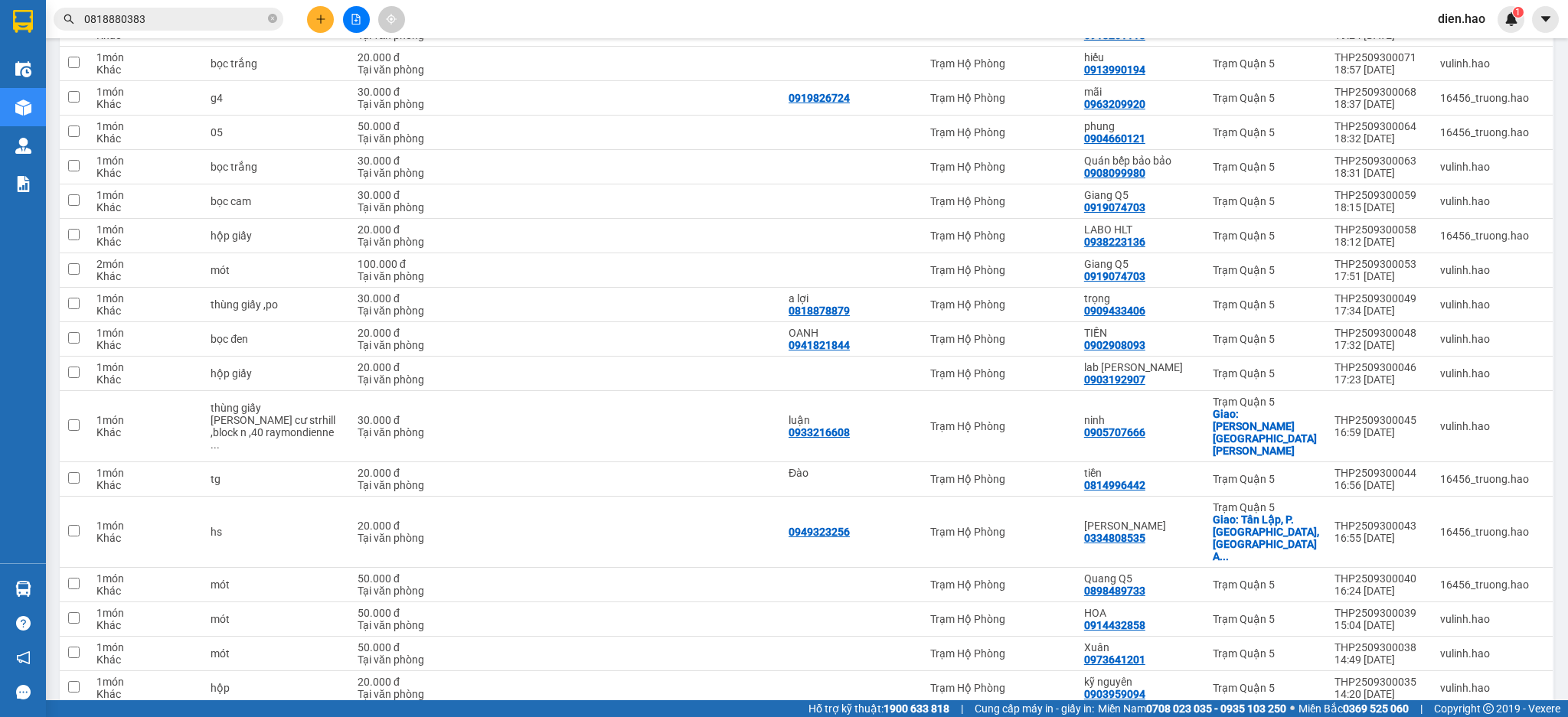
click at [1349, 716] on button "14" at bounding box center [1360, 730] width 23 height 23
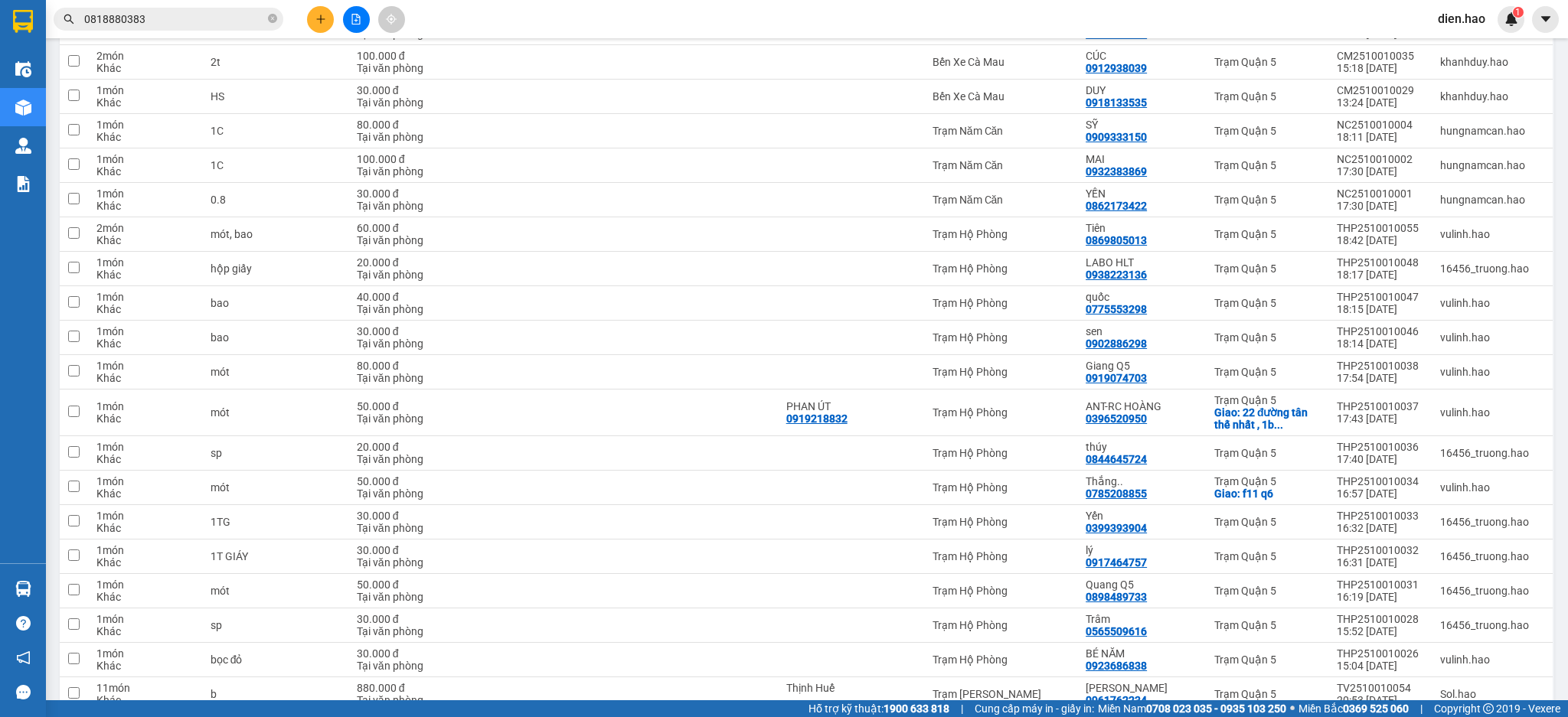
scroll to position [3154, 0]
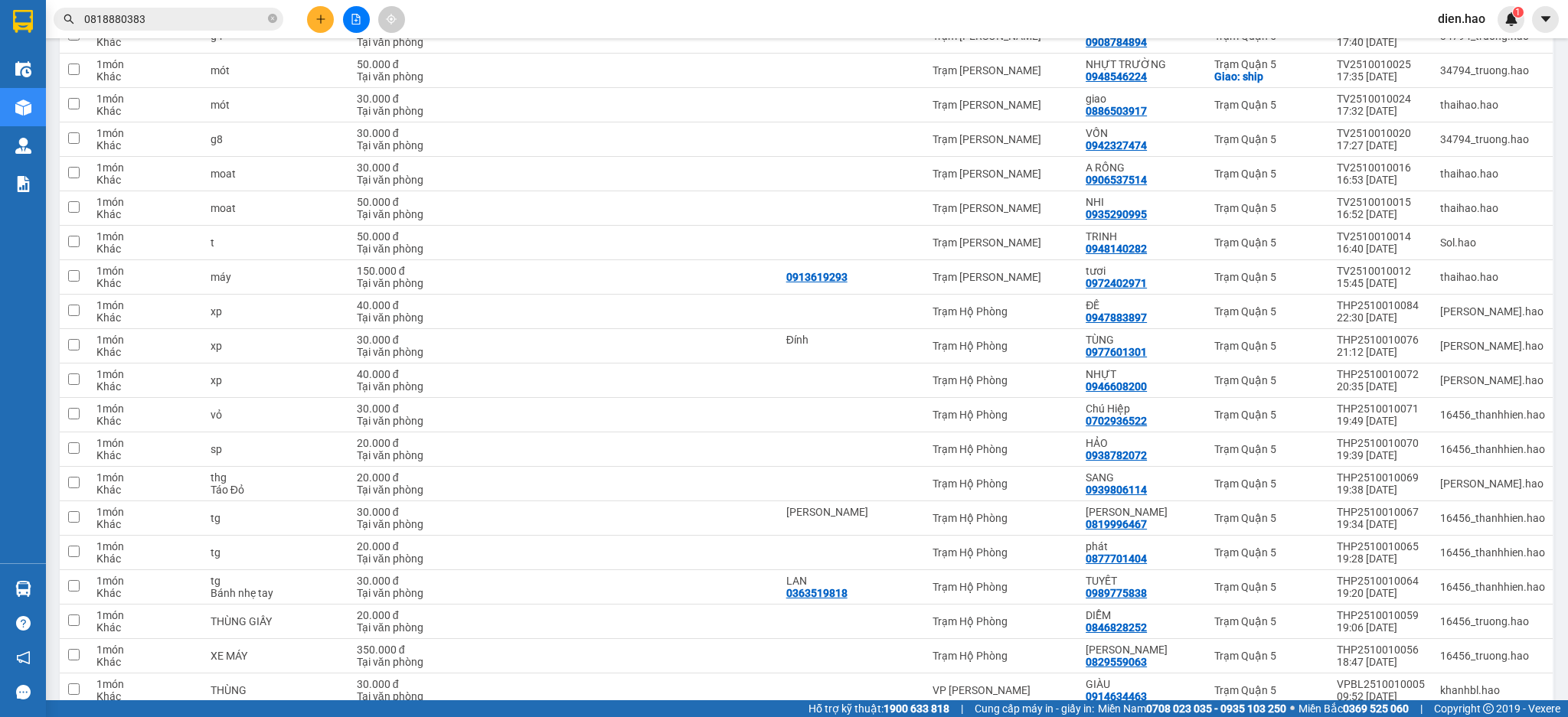
drag, startPoint x: 1316, startPoint y: 668, endPoint x: 1324, endPoint y: 641, distance: 28.2
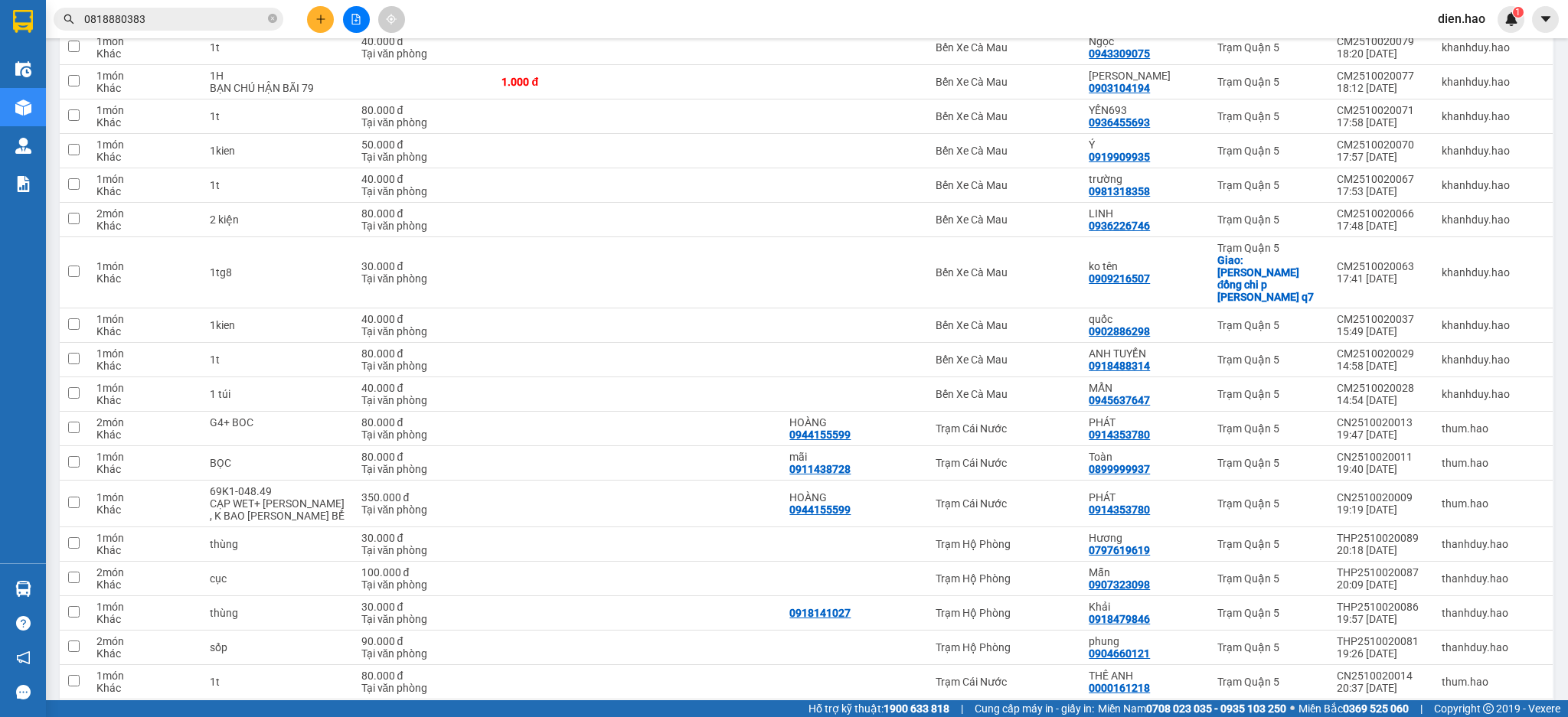
scroll to position [3179, 0]
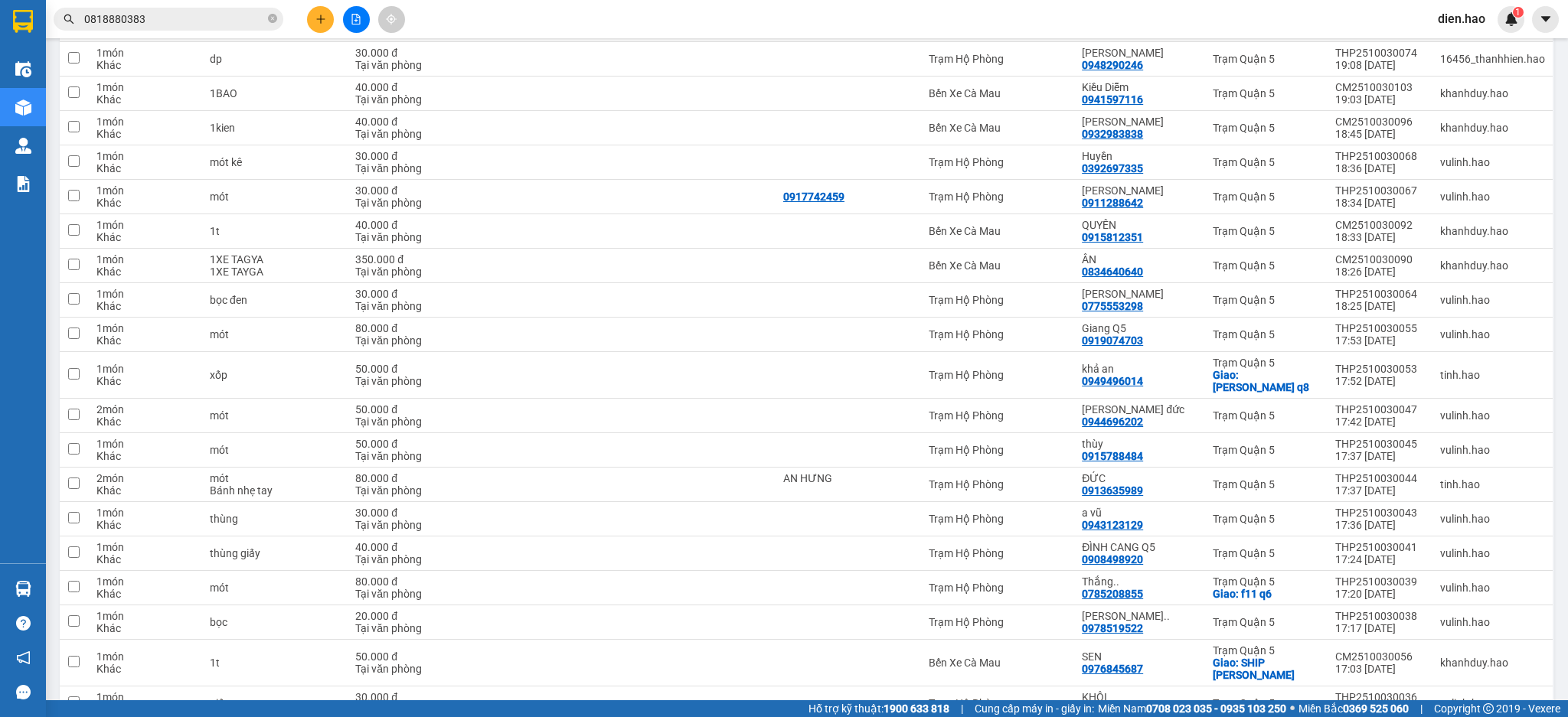
scroll to position [3166, 0]
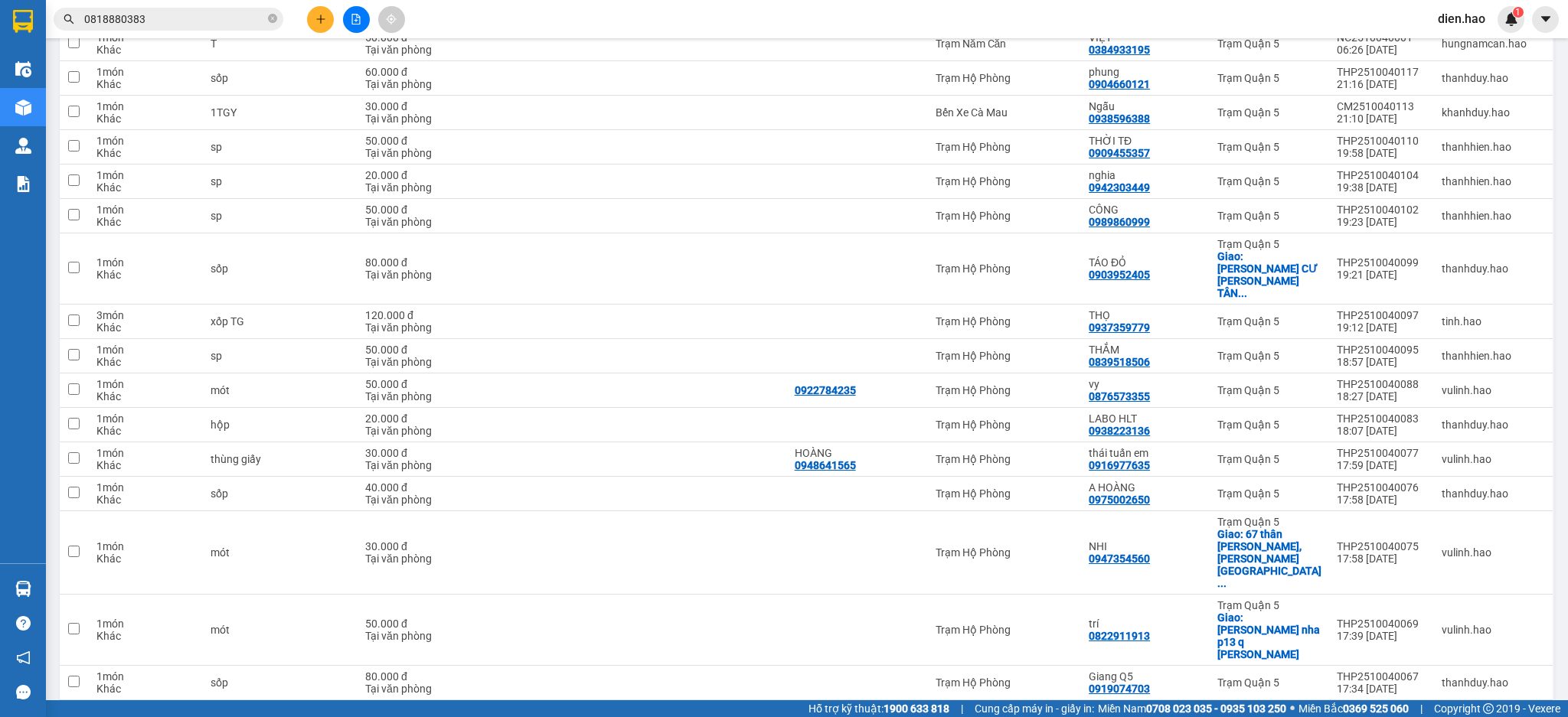
drag, startPoint x: 1287, startPoint y: 666, endPoint x: 1264, endPoint y: 670, distance: 23.3
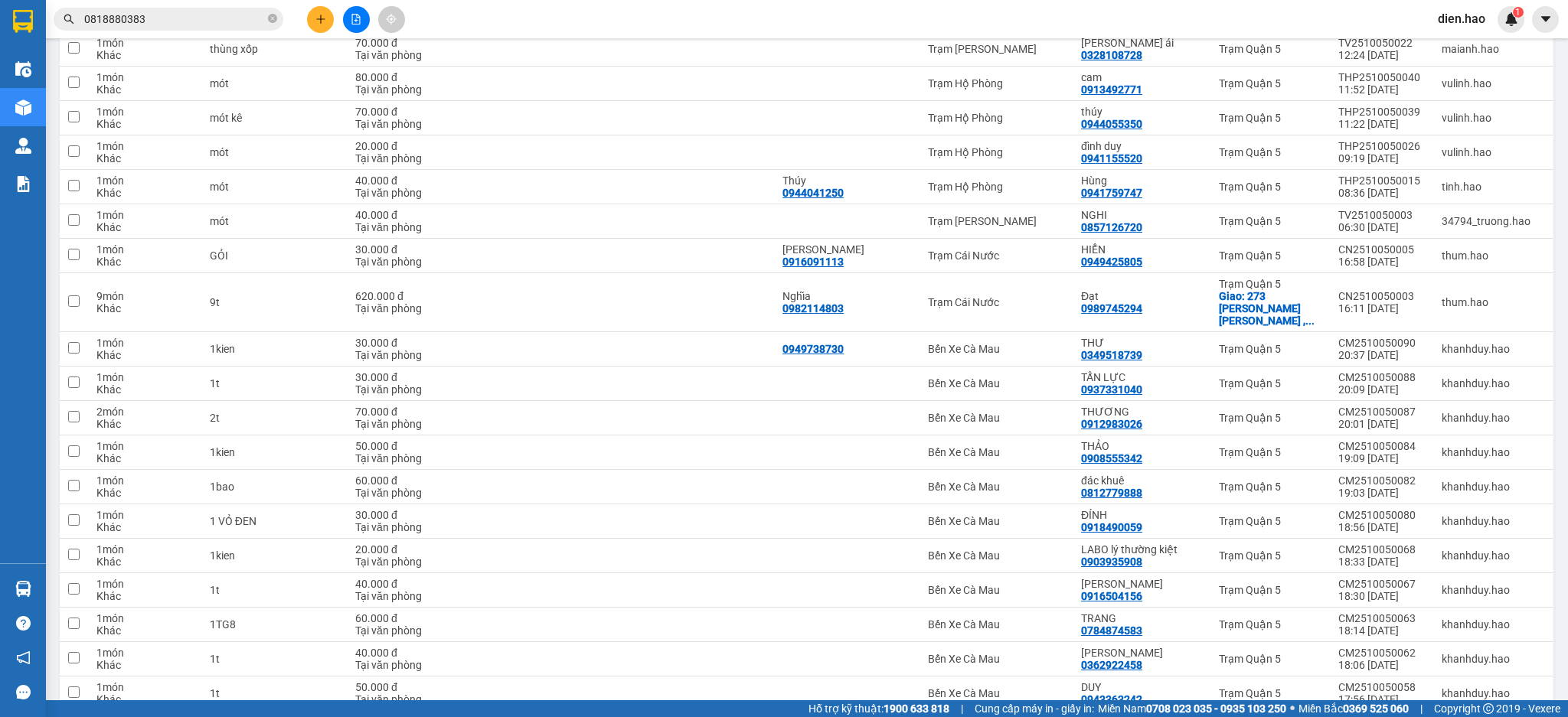
scroll to position [3142, 0]
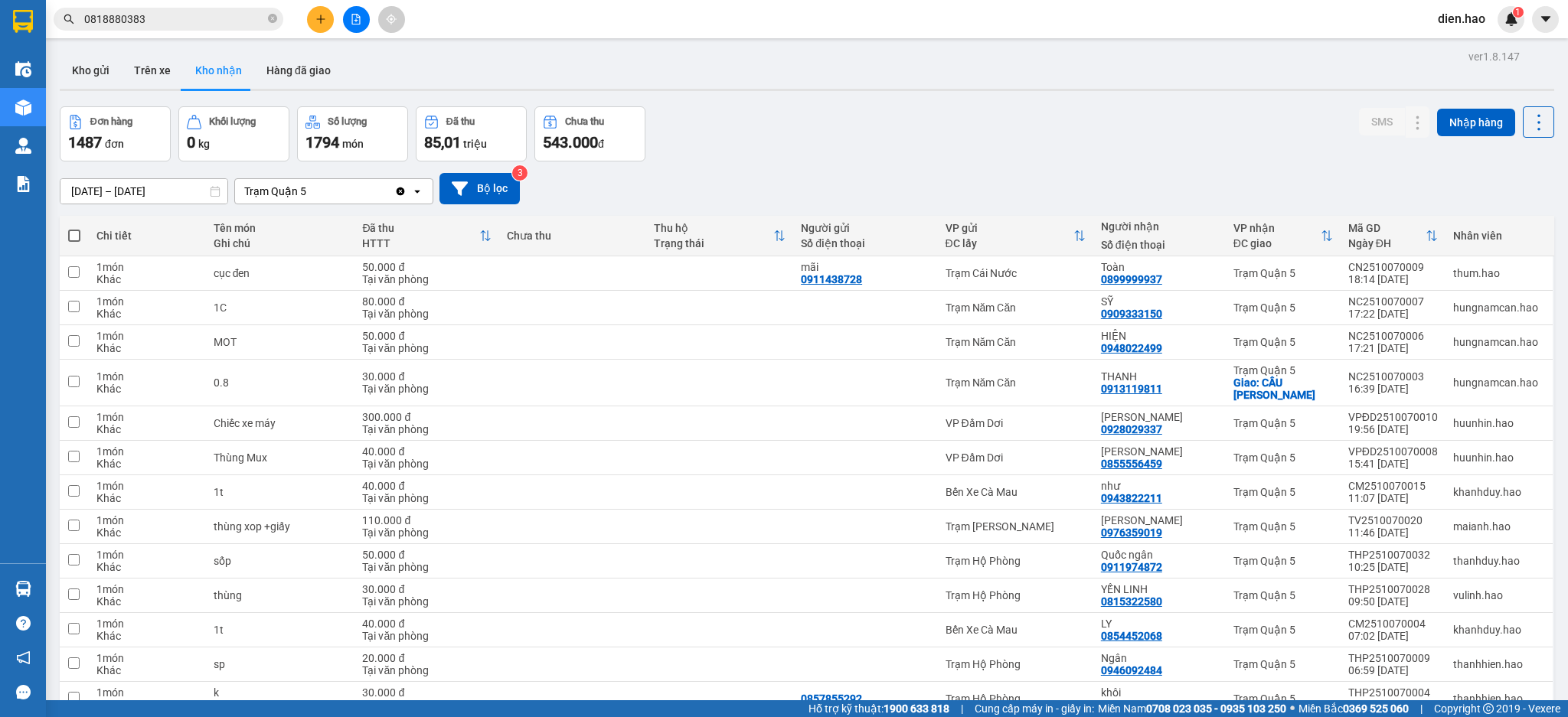
scroll to position [3105, 0]
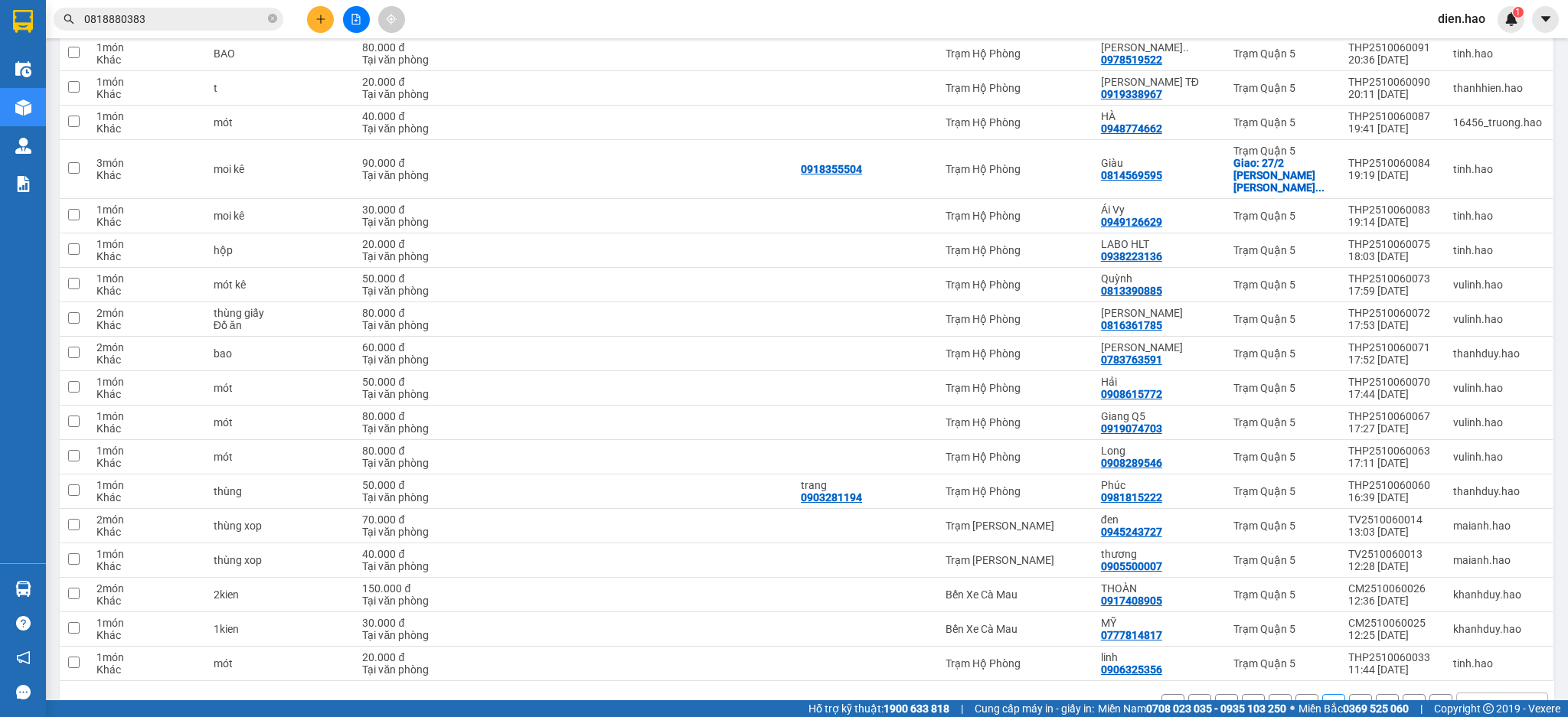
click at [1295, 694] on button "8" at bounding box center [1307, 706] width 23 height 23
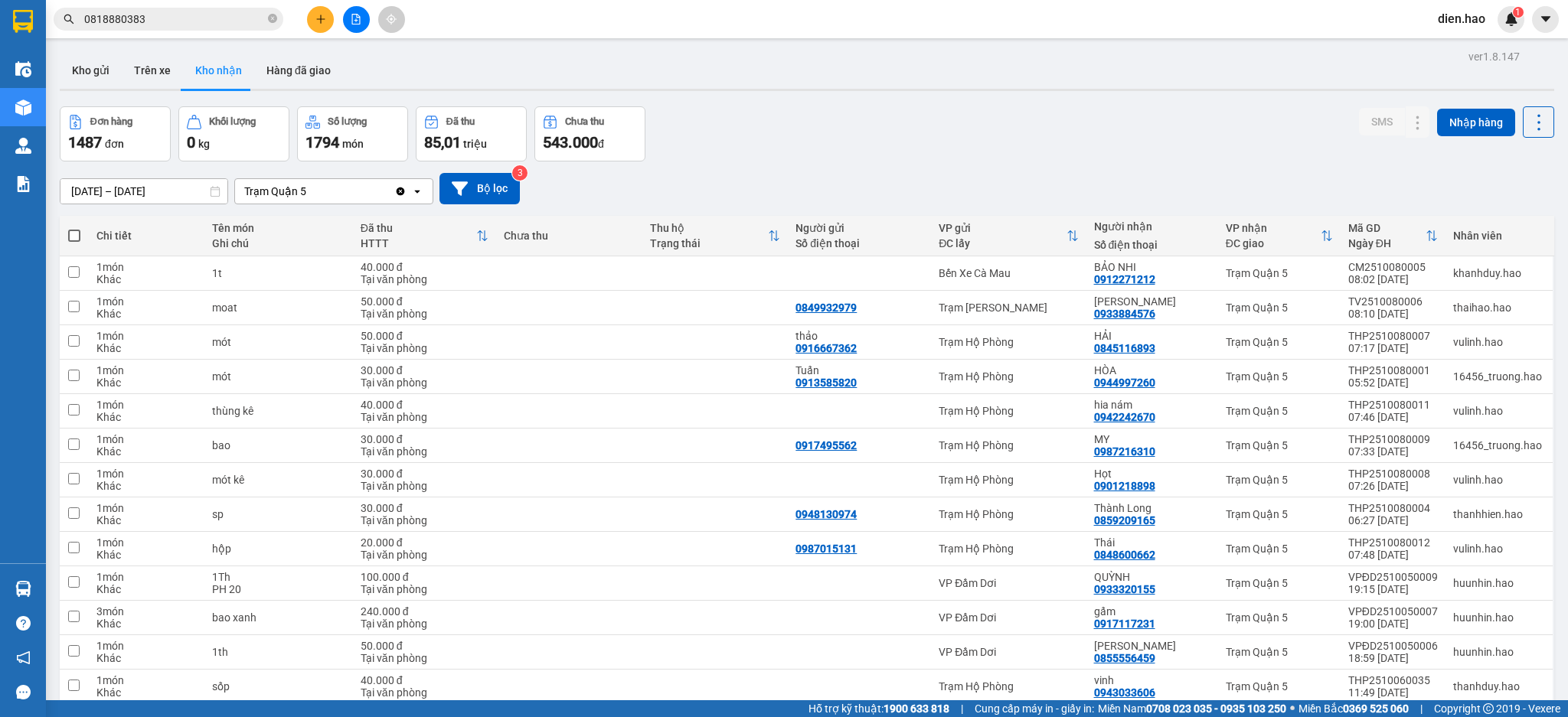
scroll to position [3179, 0]
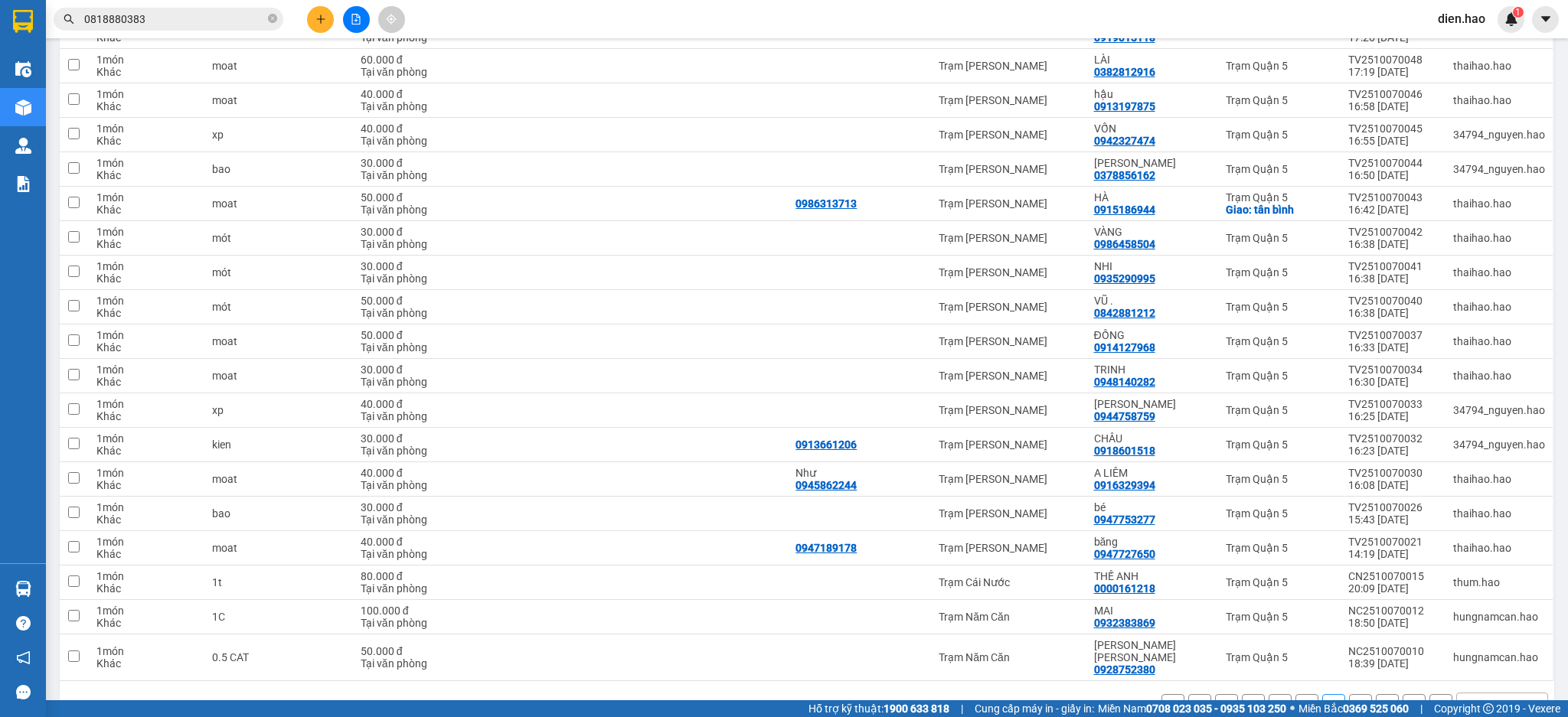
click at [1295, 694] on button "7" at bounding box center [1307, 706] width 23 height 23
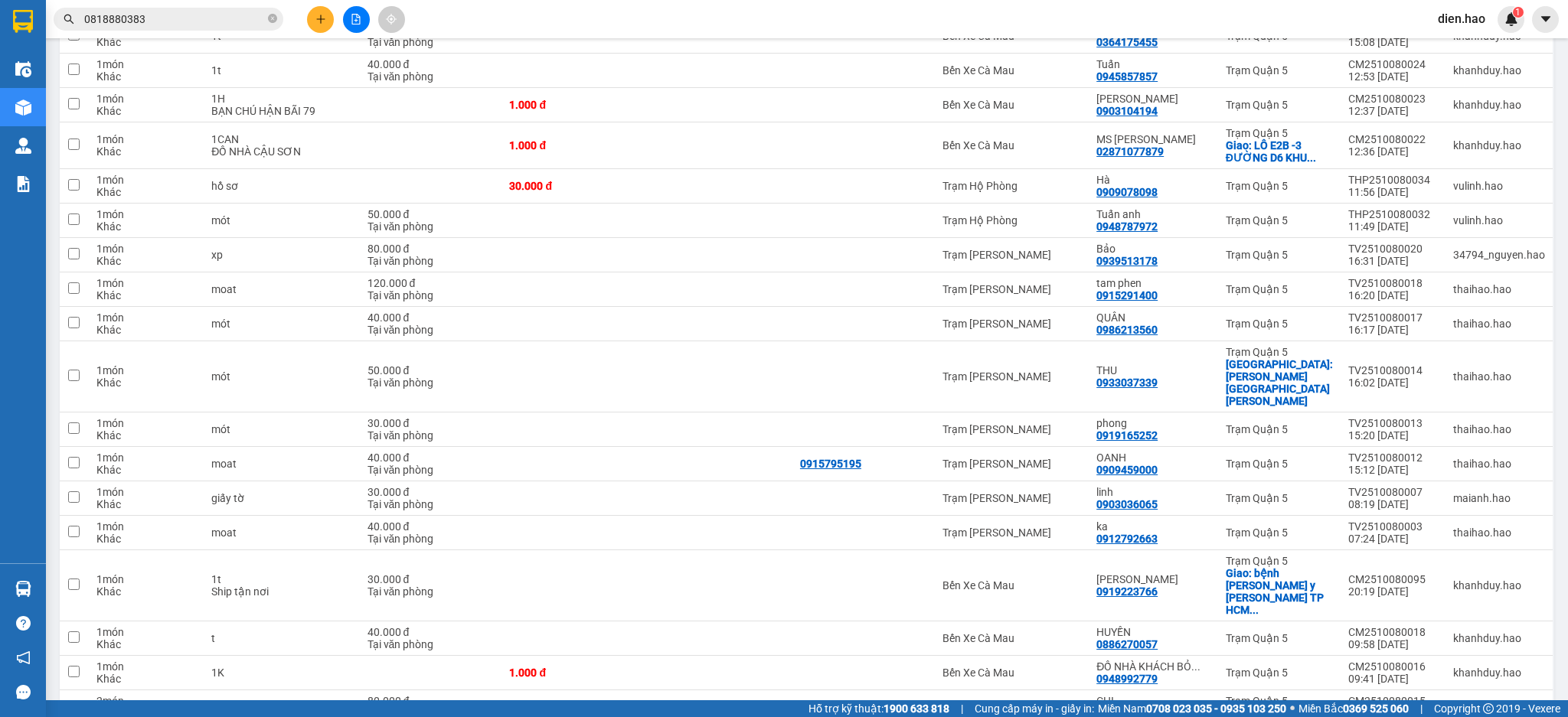
scroll to position [0, 0]
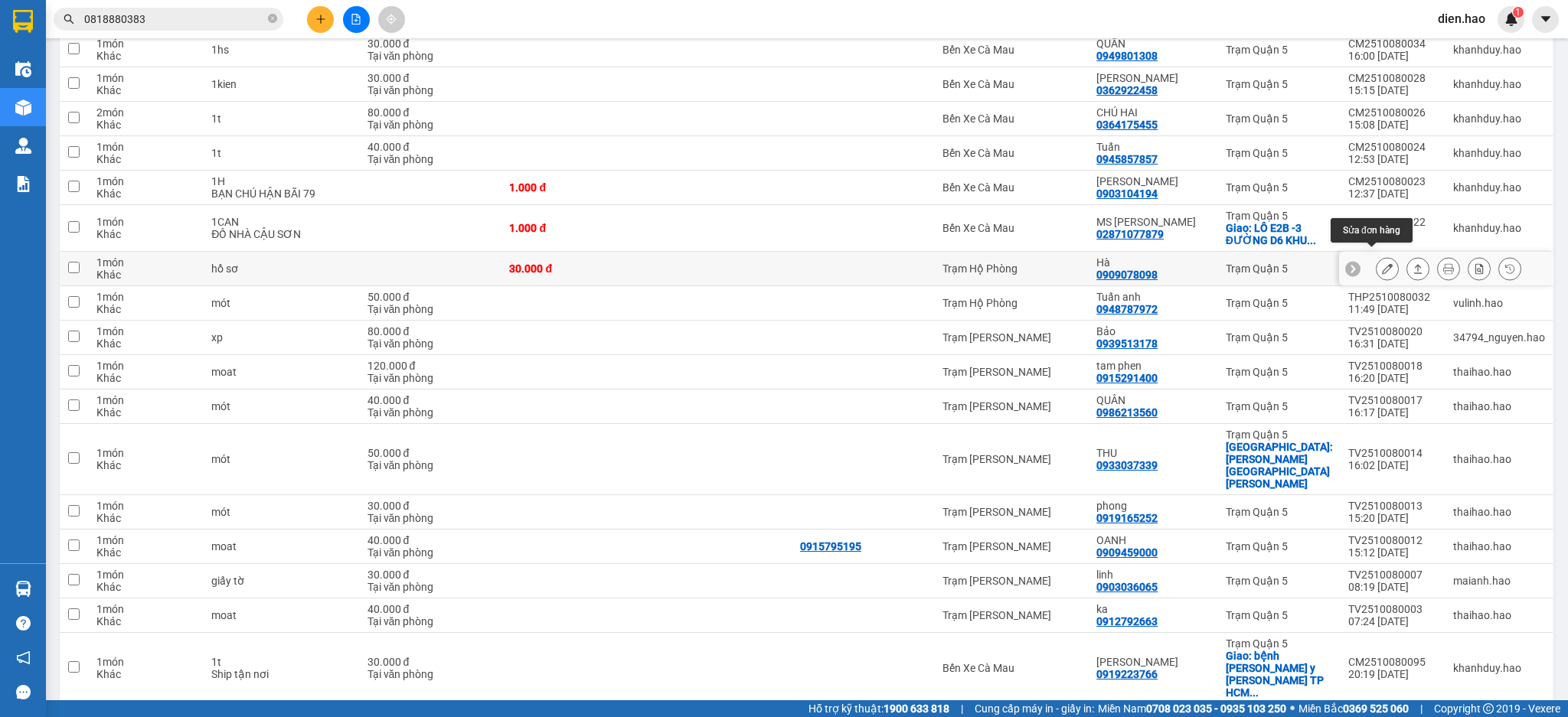
click at [1382, 263] on icon at bounding box center [1387, 268] width 11 height 11
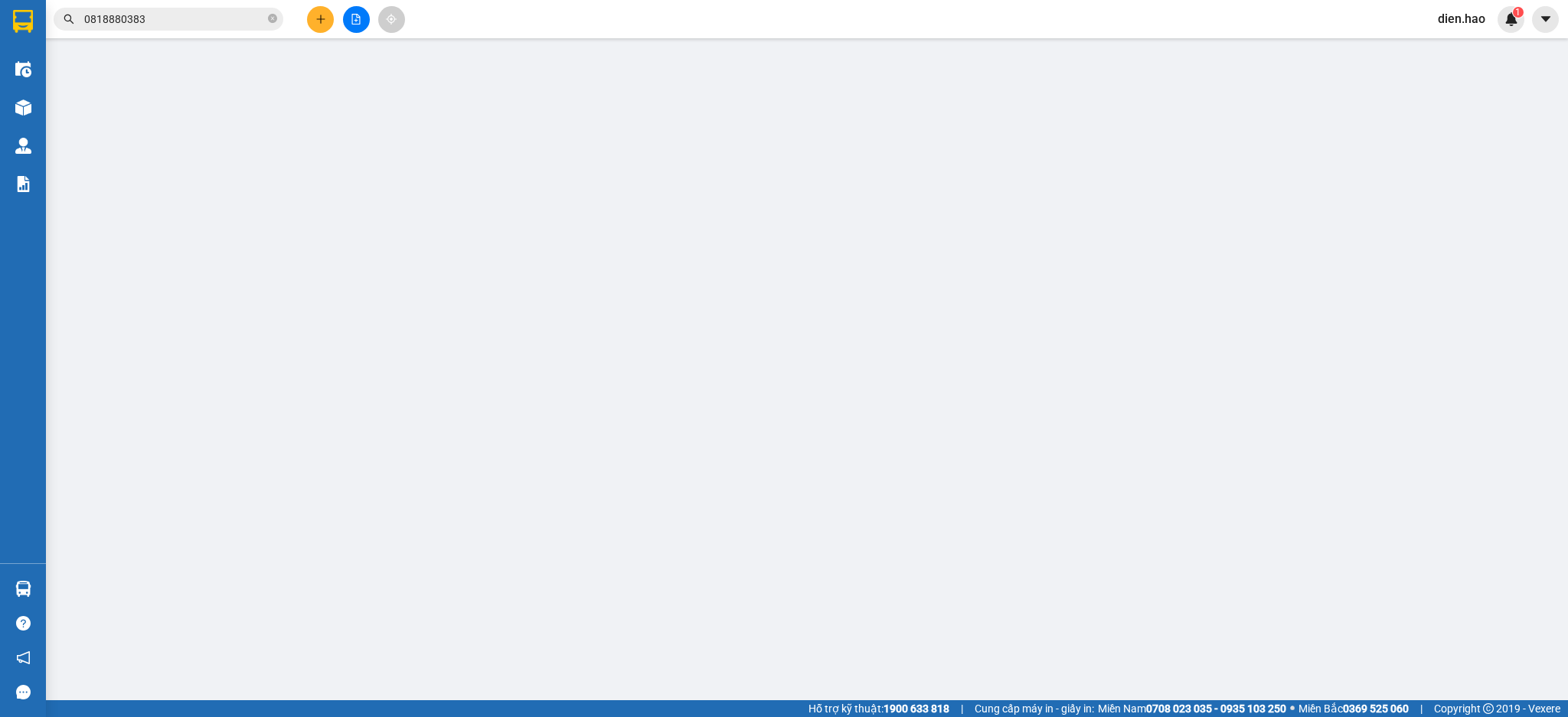
type input "0909078098"
type input "Hà"
type input "30.000"
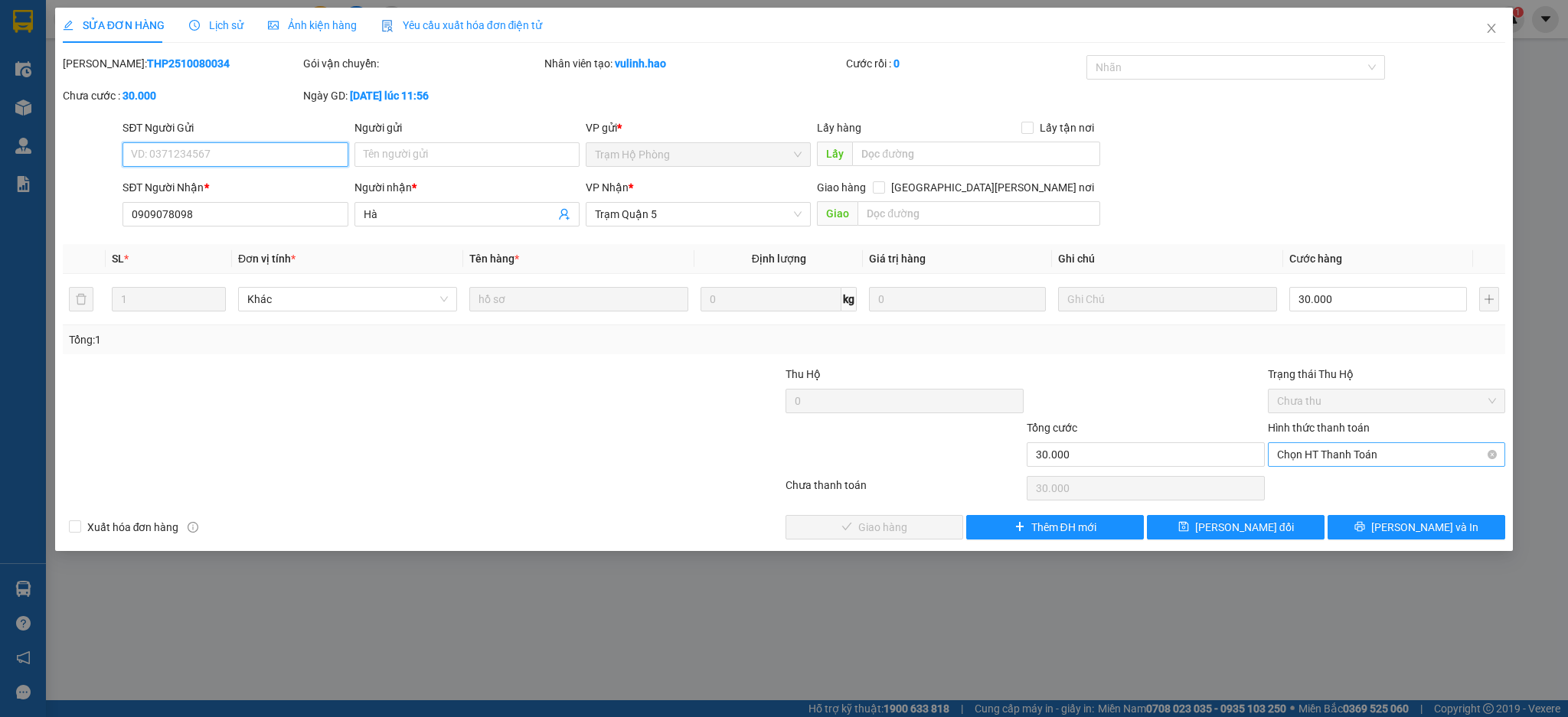
click at [1341, 452] on span "Chọn HT Thanh Toán" at bounding box center [1386, 455] width 219 height 23
click at [1323, 489] on div "Tại văn phòng" at bounding box center [1386, 485] width 219 height 17
type input "0"
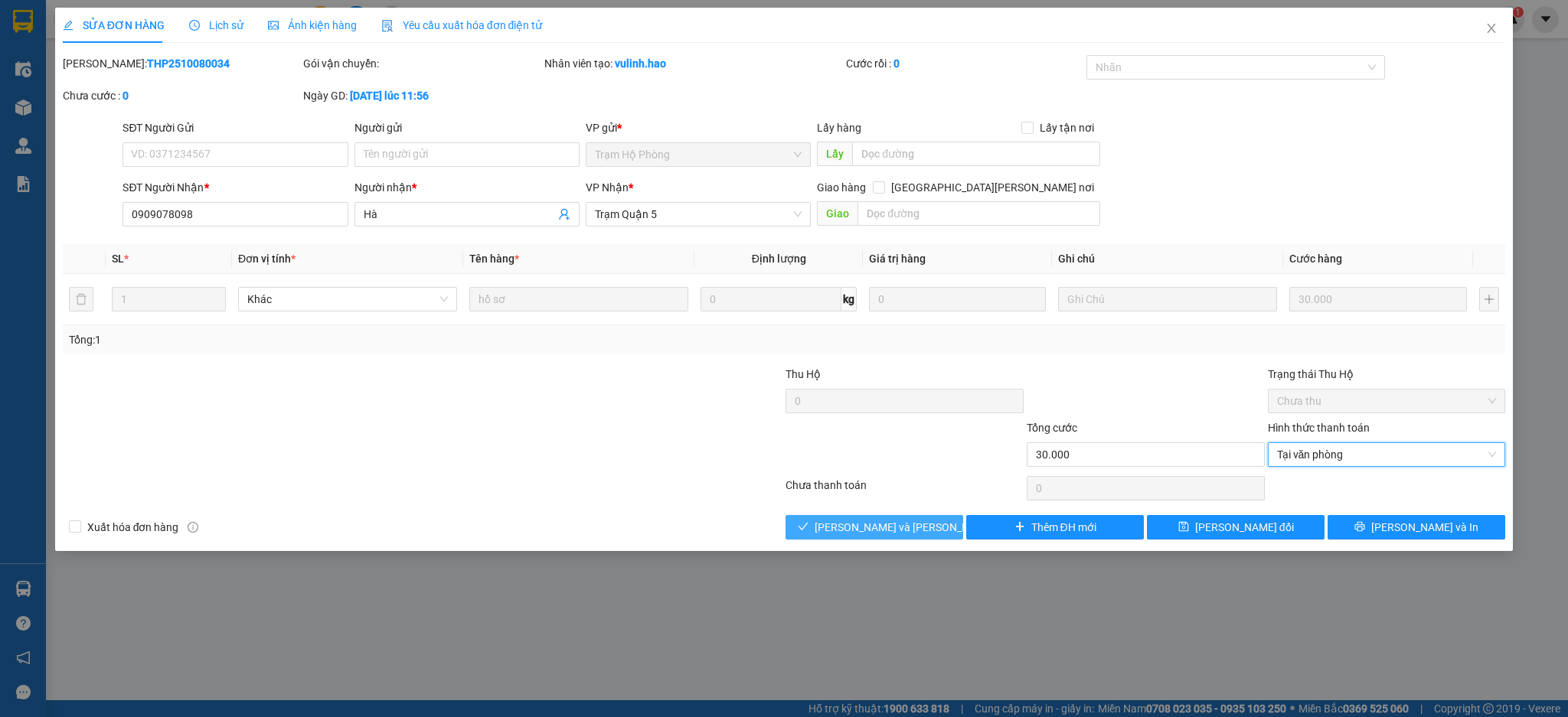
click at [887, 515] on button "[PERSON_NAME] và [PERSON_NAME] hàng" at bounding box center [873, 527] width 177 height 24
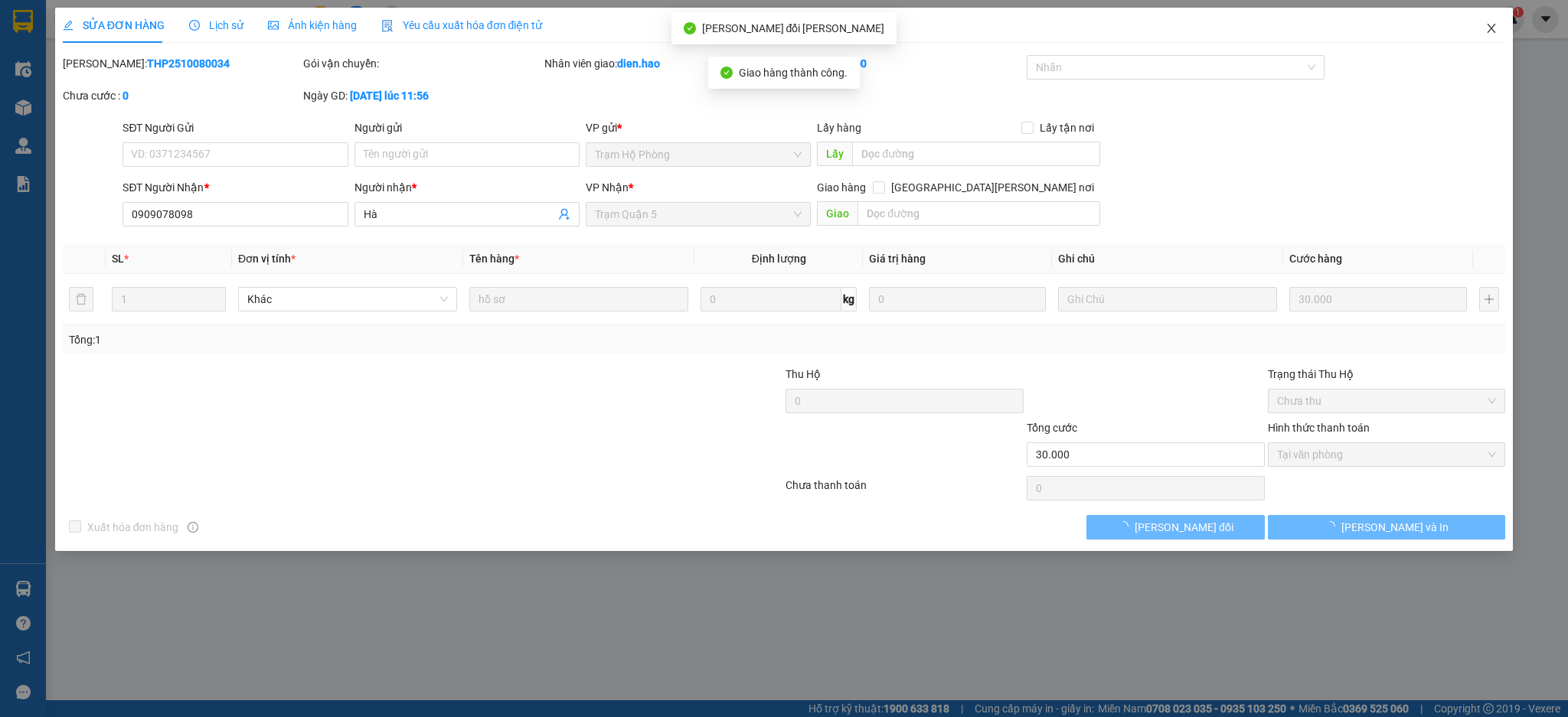
click at [1496, 28] on icon "close" at bounding box center [1491, 28] width 12 height 12
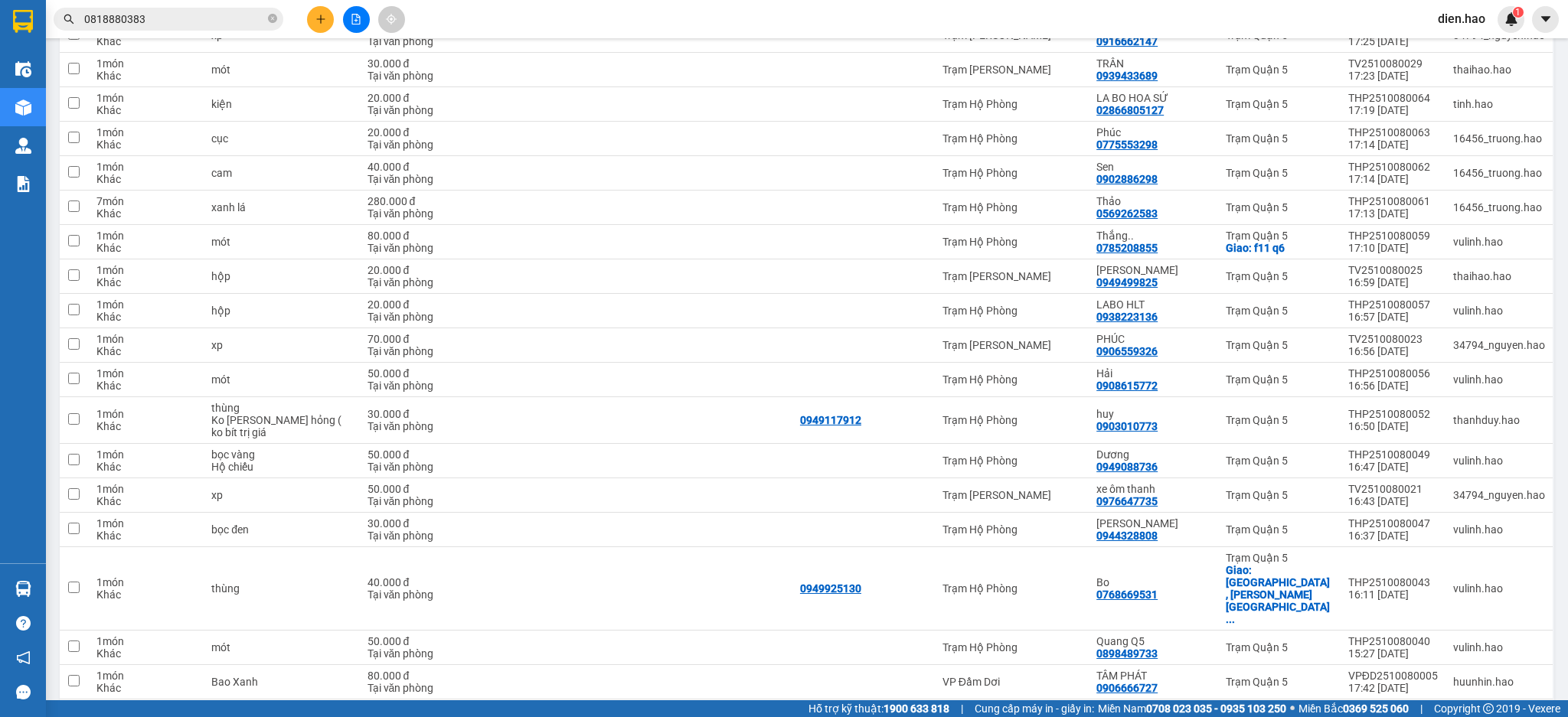
scroll to position [3227, 0]
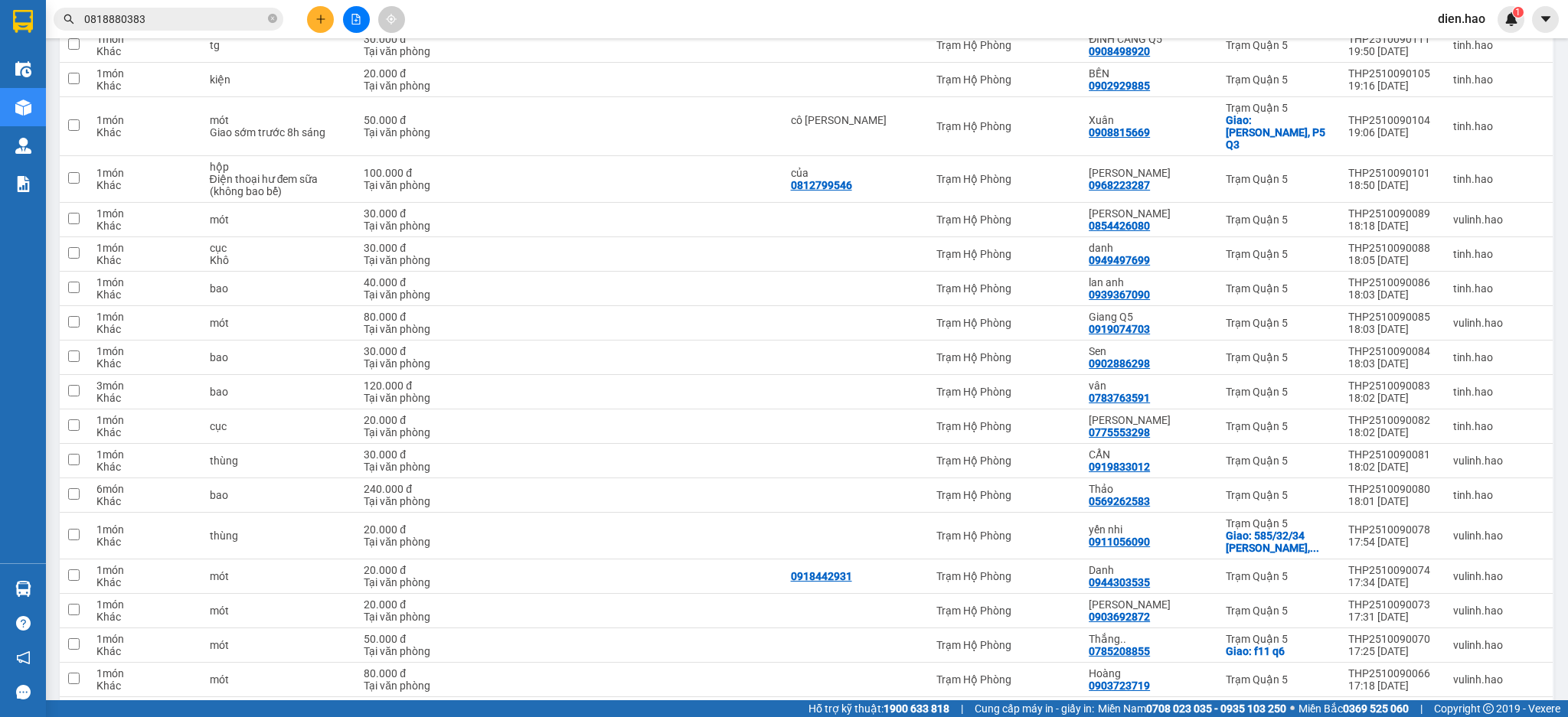
scroll to position [3215, 0]
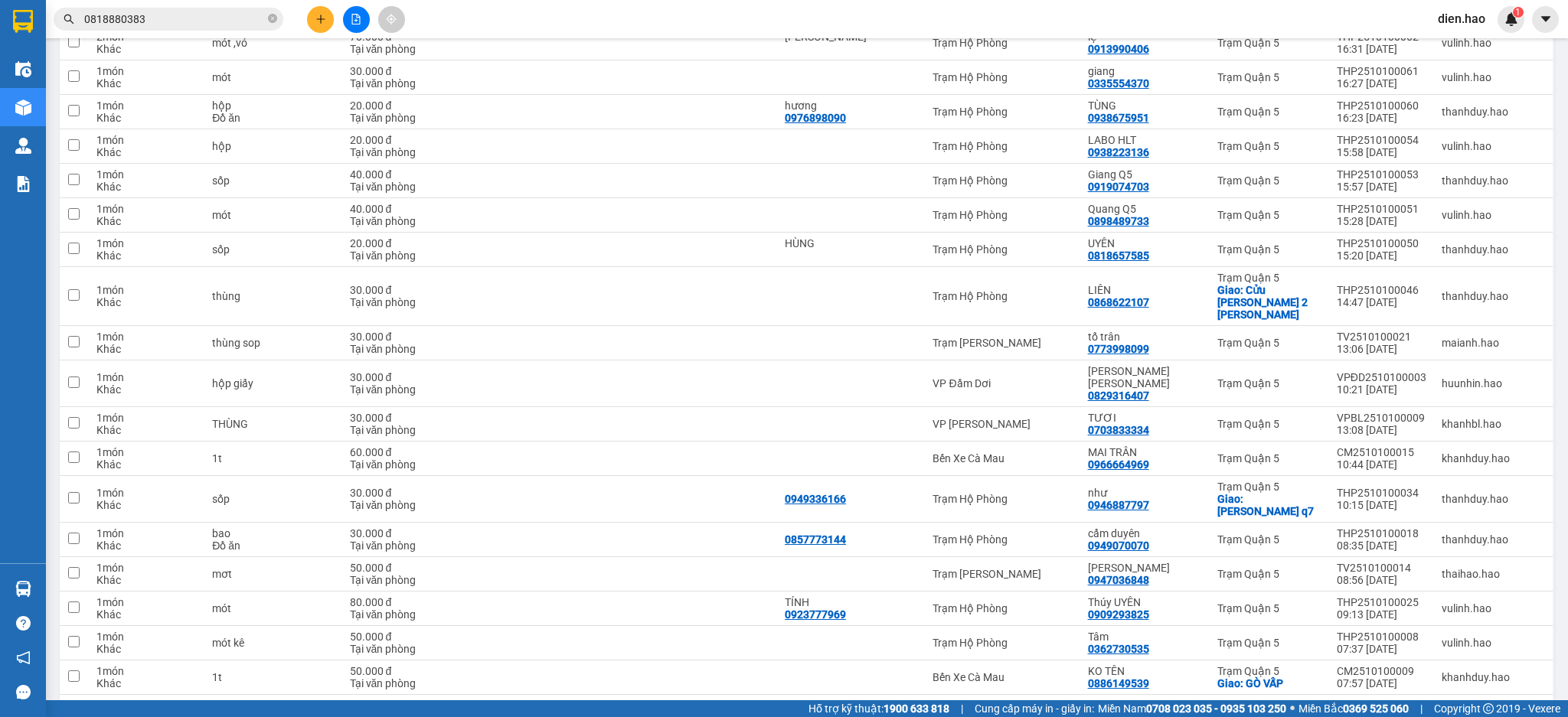
scroll to position [3179, 0]
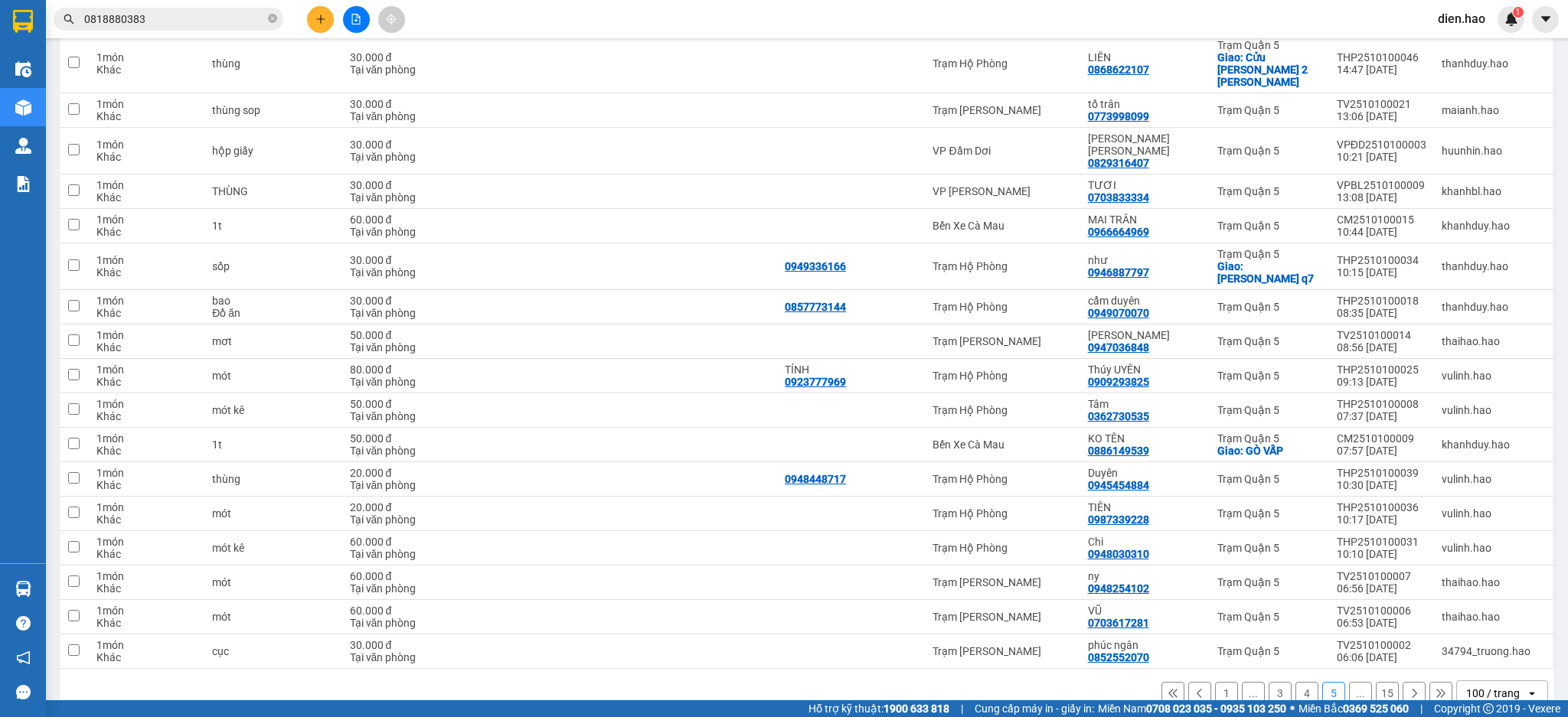
drag, startPoint x: 1285, startPoint y: 662, endPoint x: 1290, endPoint y: 706, distance: 44.3
click at [1295, 682] on button "4" at bounding box center [1307, 694] width 23 height 23
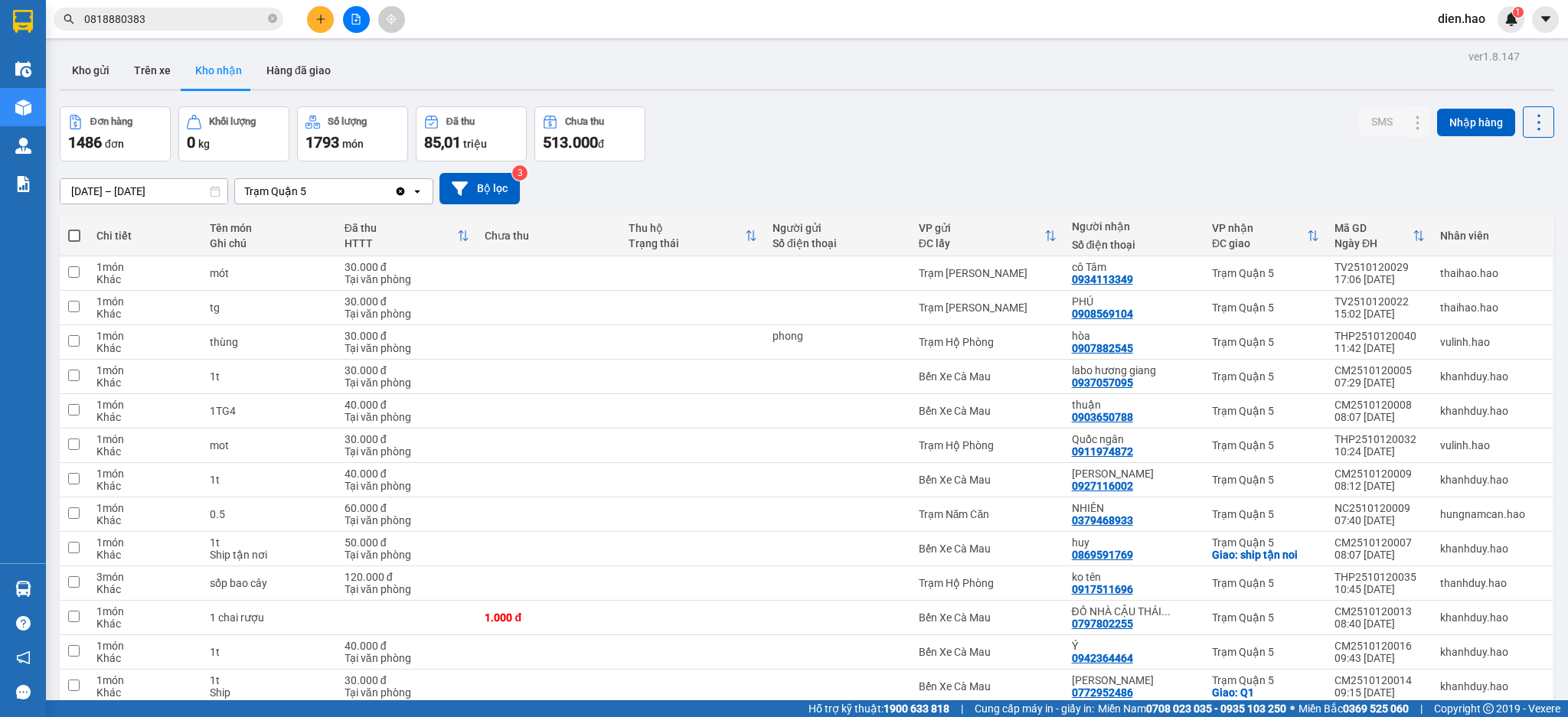
scroll to position [3142, 0]
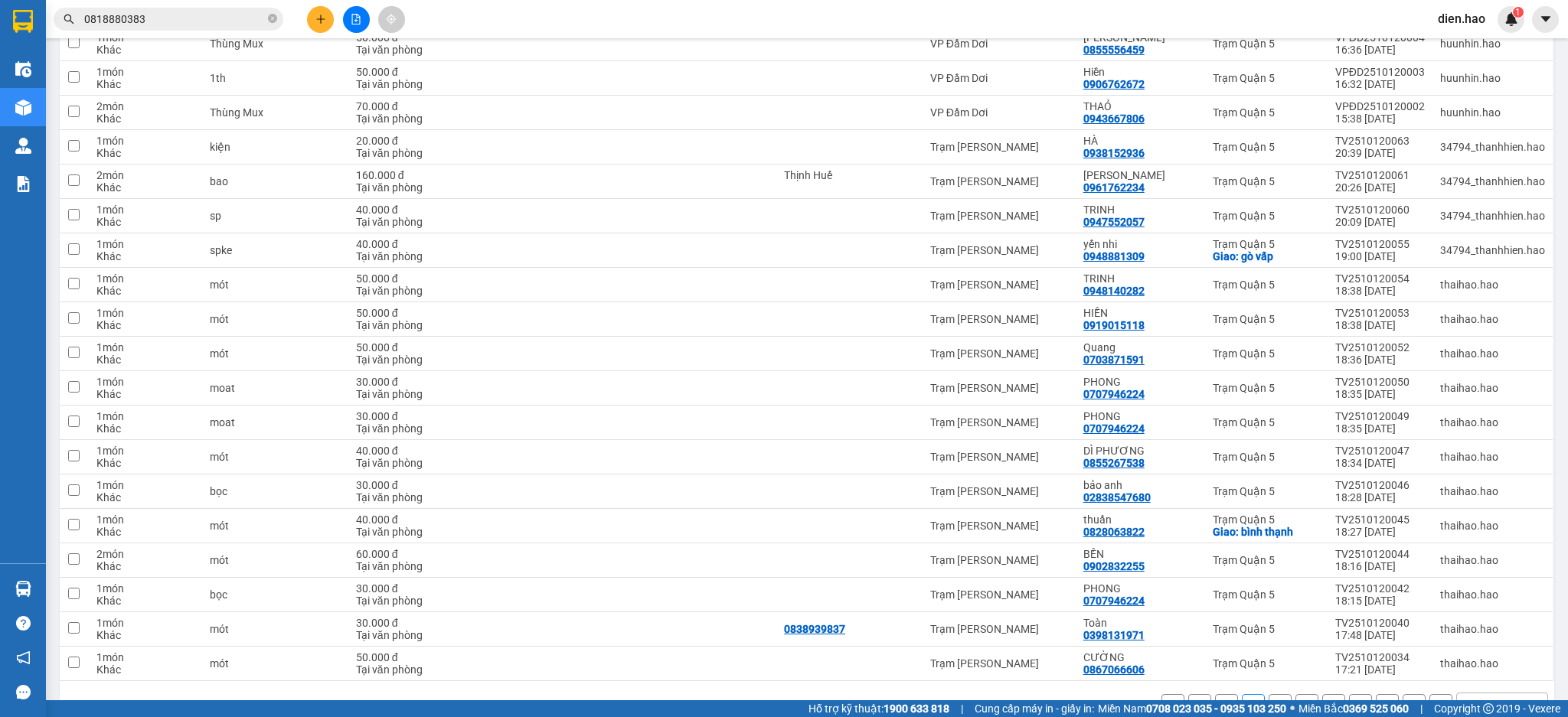
click at [1268, 694] on button "3" at bounding box center [1280, 706] width 23 height 23
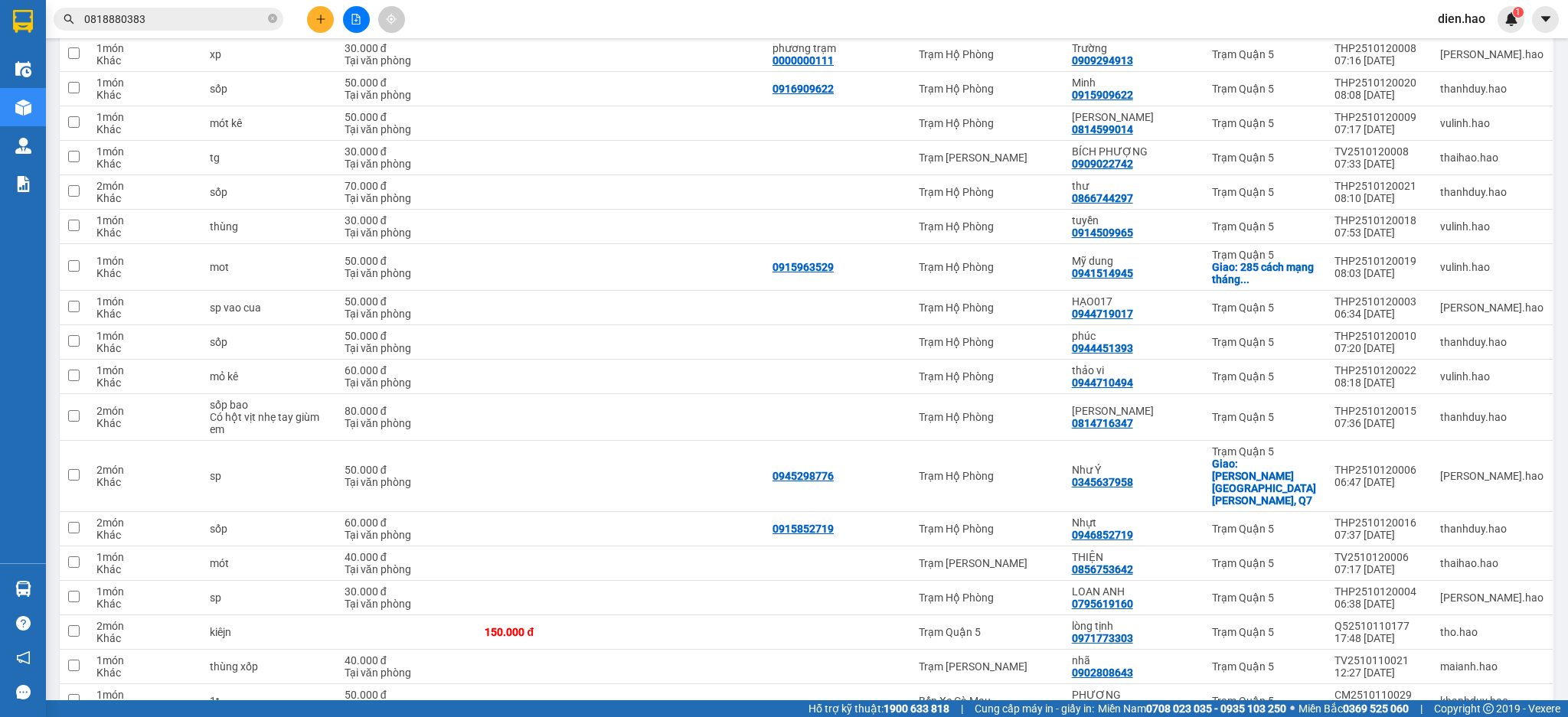
scroll to position [1459, 0]
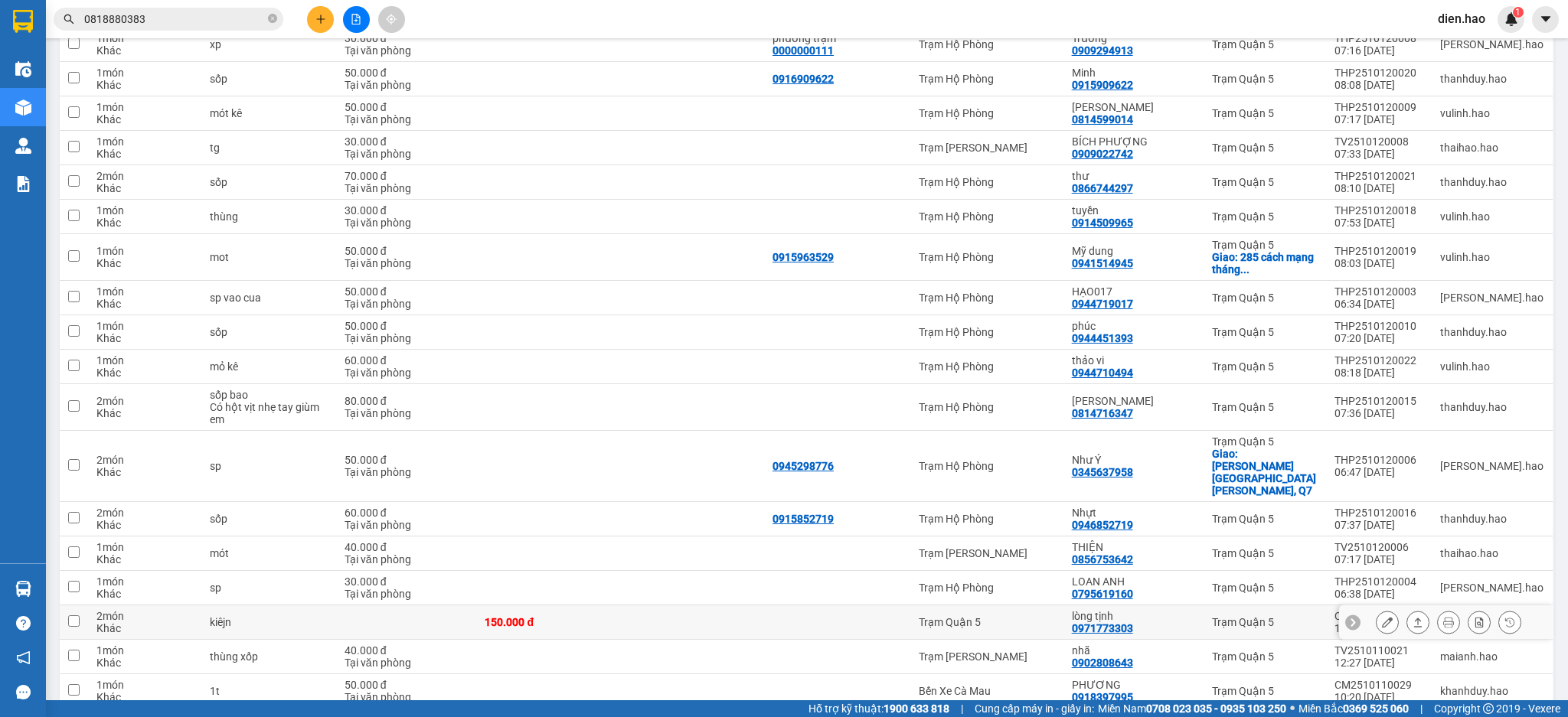
click at [1376, 609] on button at bounding box center [1387, 622] width 21 height 27
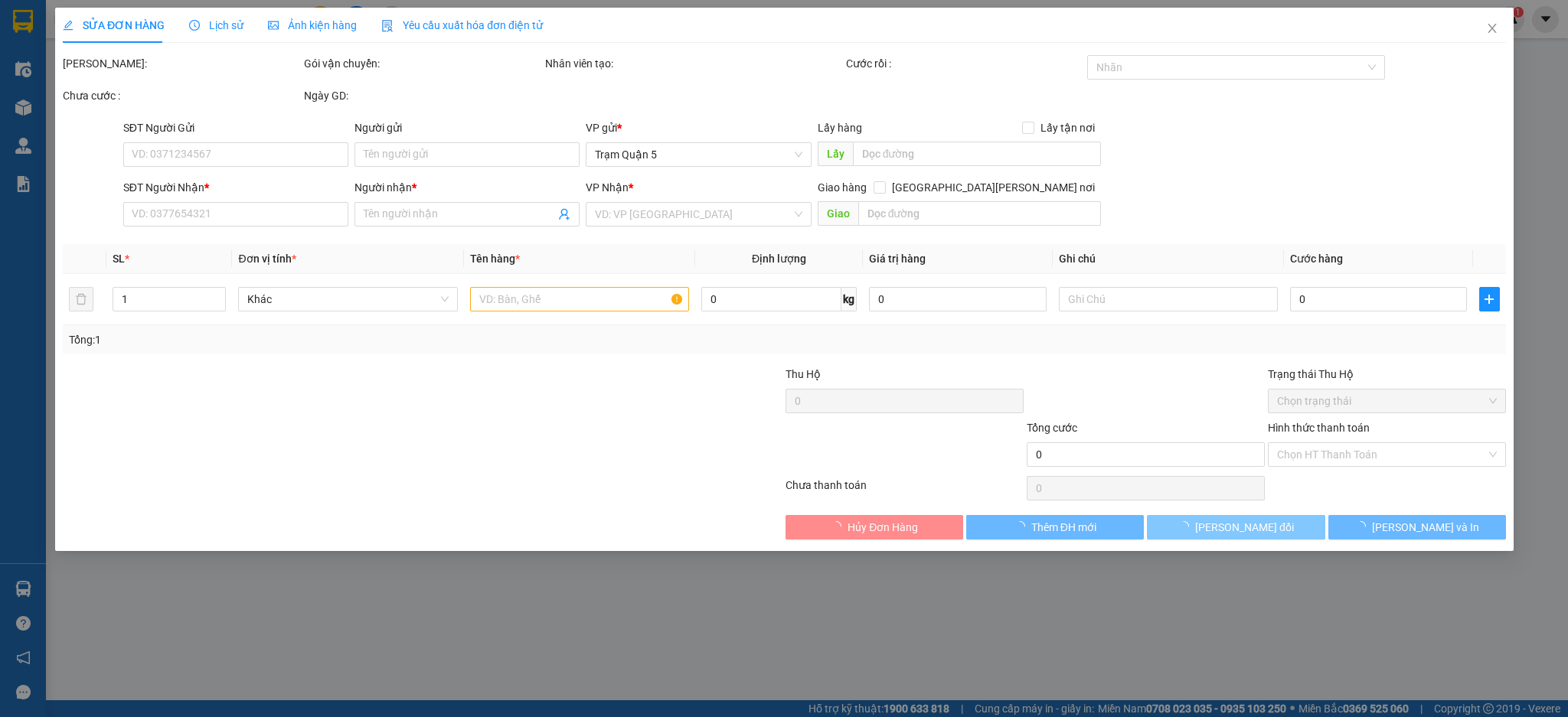
type input "0971773303"
type input "lòng tịnh"
type input "150.000"
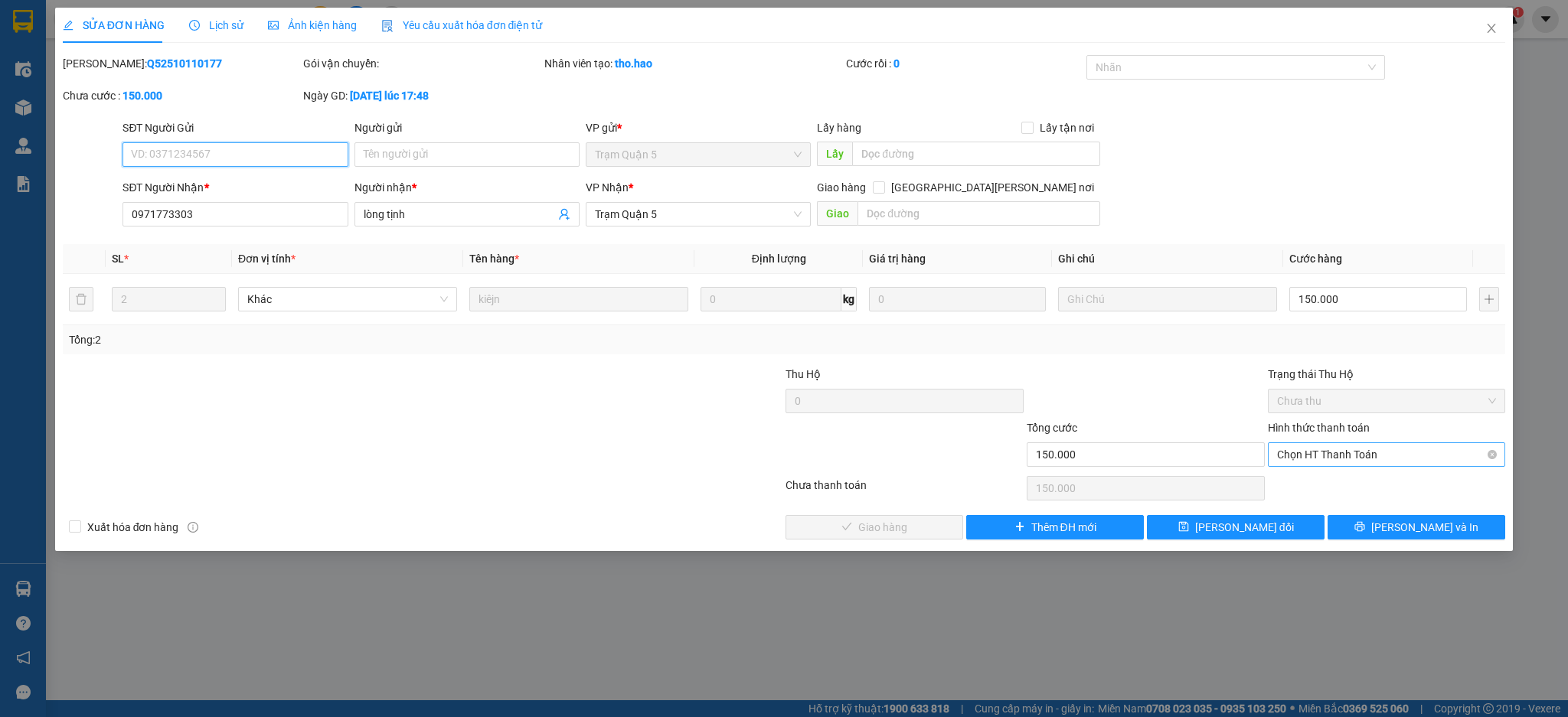
click at [1315, 459] on span "Chọn HT Thanh Toán" at bounding box center [1386, 455] width 219 height 23
click at [1315, 478] on div "Tại văn phòng" at bounding box center [1386, 485] width 219 height 17
type input "0"
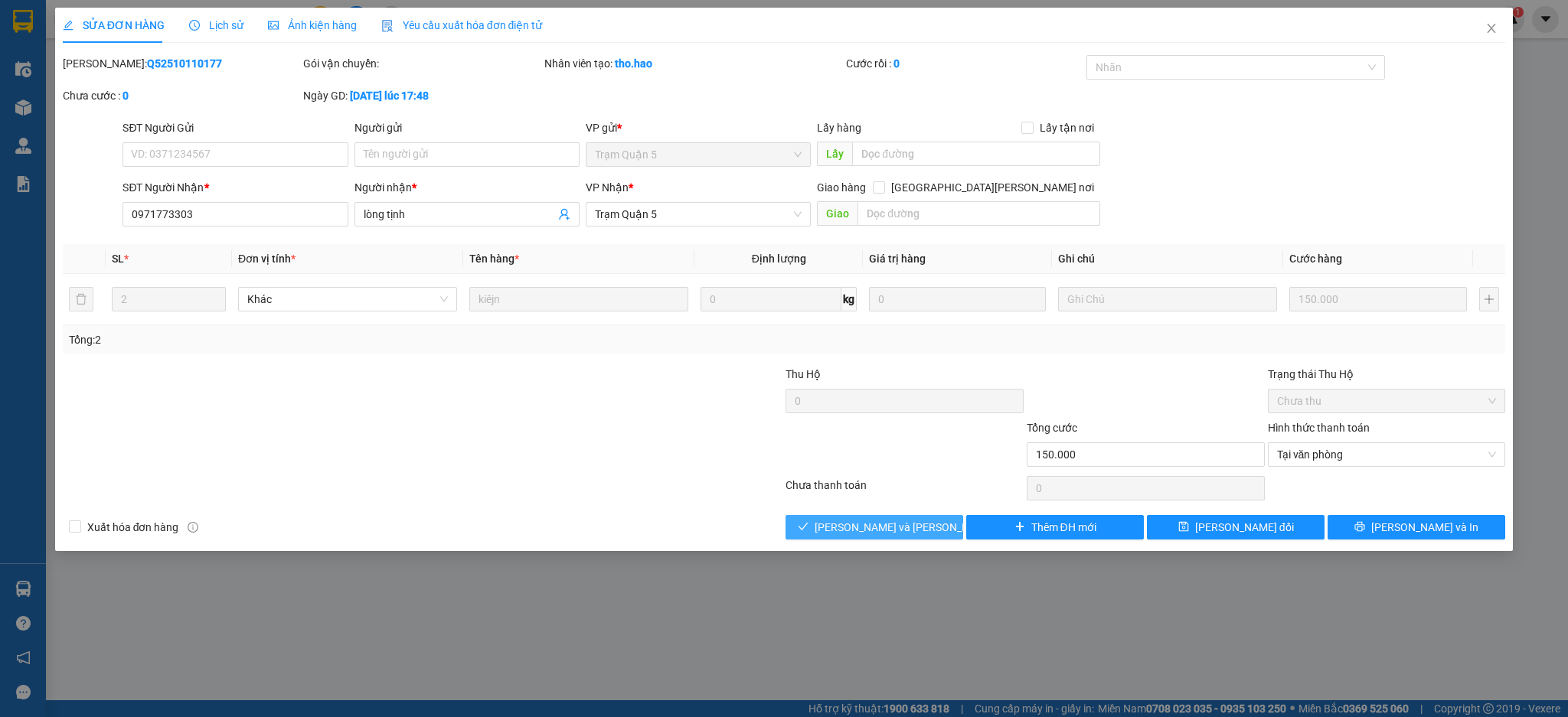
click at [947, 523] on button "[PERSON_NAME] và [PERSON_NAME] hàng" at bounding box center [873, 527] width 177 height 24
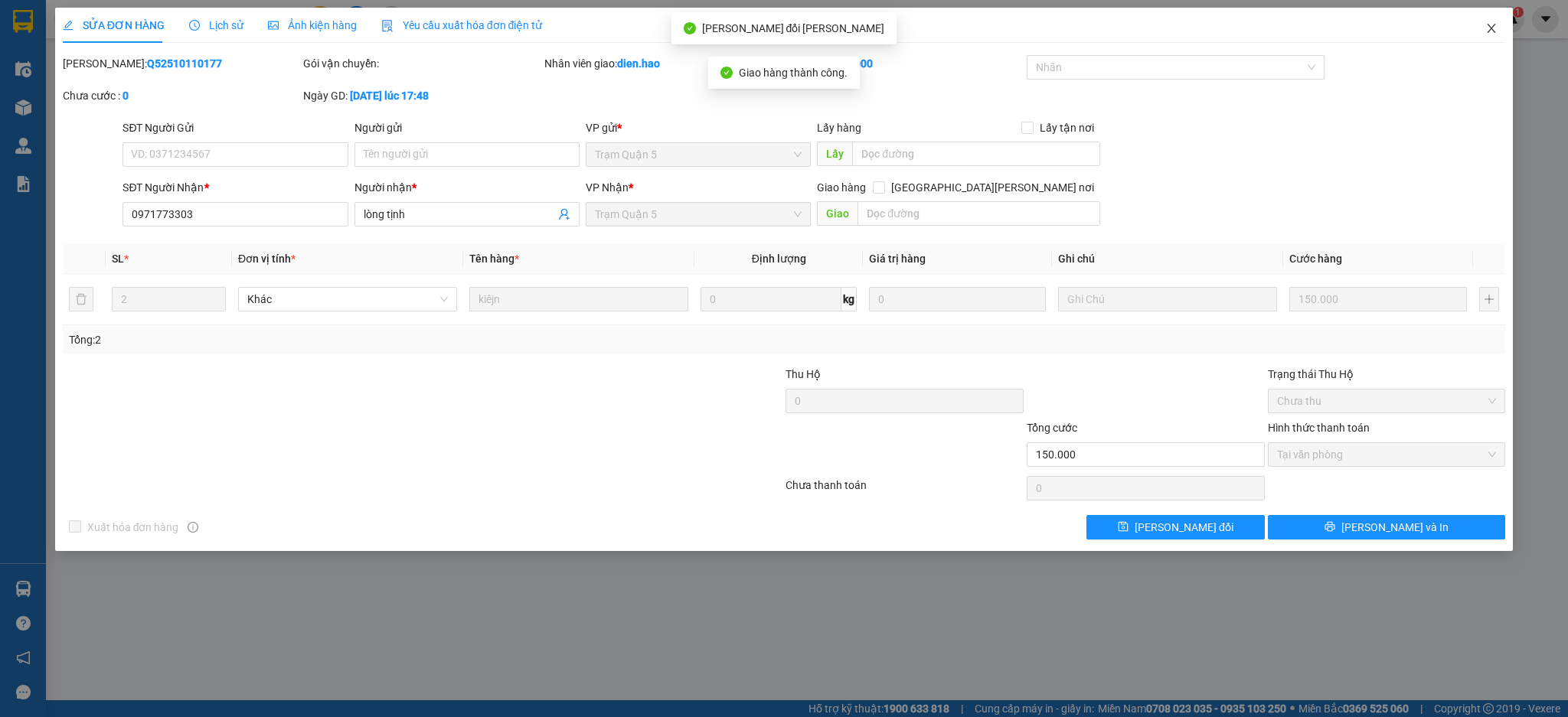
click at [1493, 33] on icon "close" at bounding box center [1491, 28] width 12 height 12
